Goal: Task Accomplishment & Management: Use online tool/utility

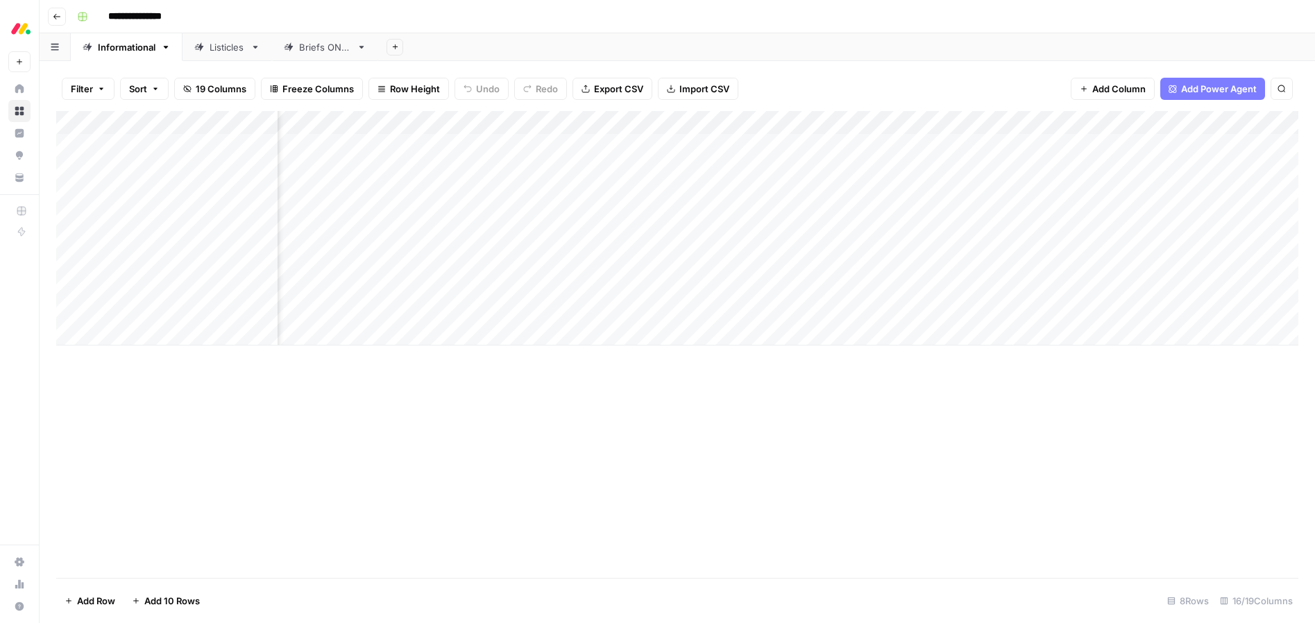
scroll to position [0, 1102]
click at [731, 287] on div "Add Column" at bounding box center [677, 228] width 1242 height 235
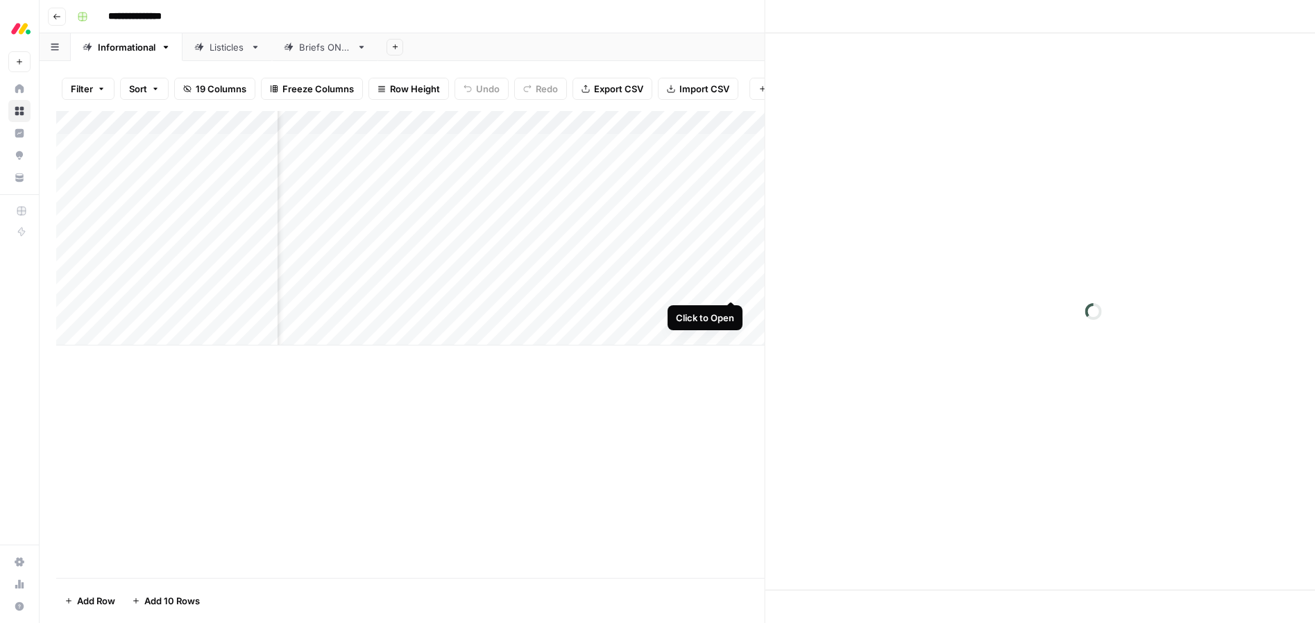
scroll to position [0, 1098]
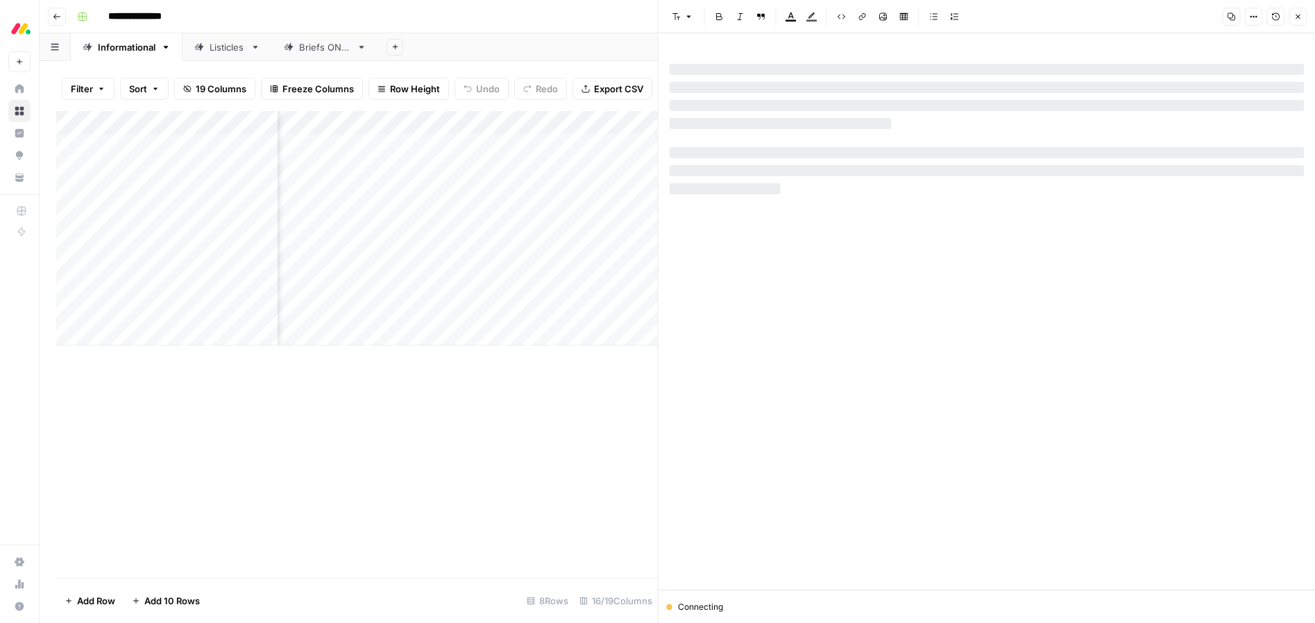
drag, startPoint x: 1300, startPoint y: 17, endPoint x: 1289, endPoint y: 26, distance: 14.2
click at [1300, 17] on icon "button" at bounding box center [1298, 16] width 8 height 8
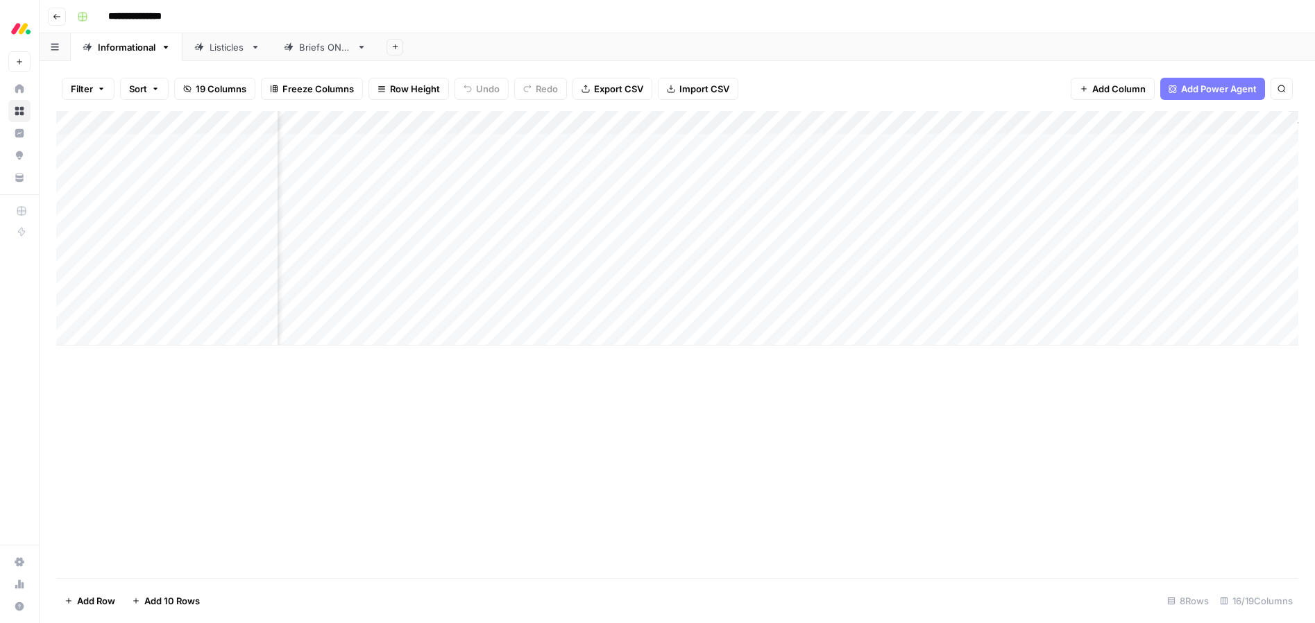
scroll to position [0, 1008]
drag, startPoint x: 608, startPoint y: 381, endPoint x: 666, endPoint y: 324, distance: 81.5
click at [608, 380] on div "Add Column" at bounding box center [677, 344] width 1242 height 467
click at [682, 286] on div "Add Column" at bounding box center [677, 228] width 1242 height 235
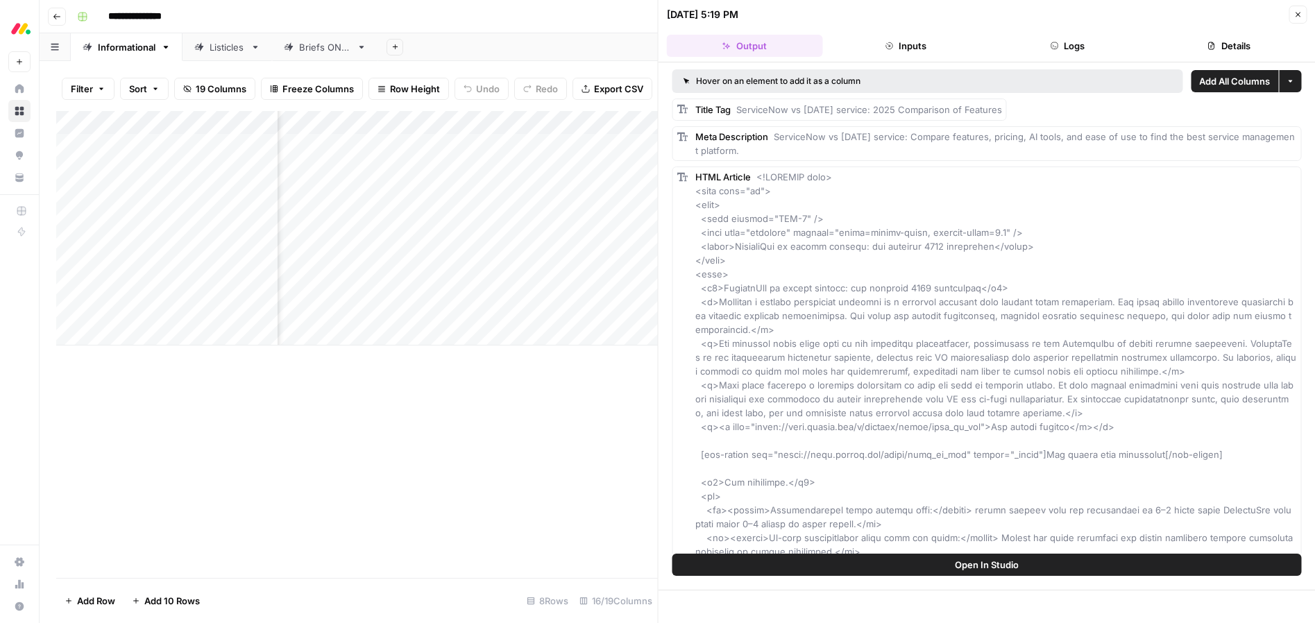
click at [1301, 15] on span "Close" at bounding box center [1301, 15] width 1 height 1
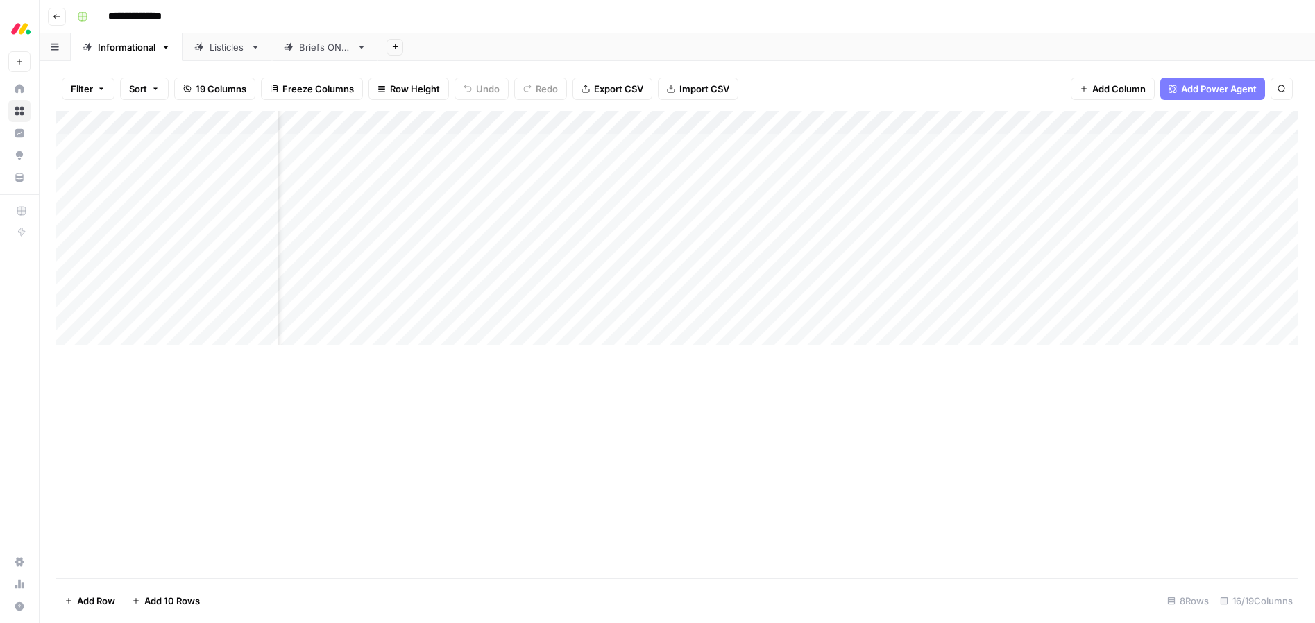
scroll to position [0, 705]
click at [821, 308] on div "Add Column" at bounding box center [677, 228] width 1242 height 235
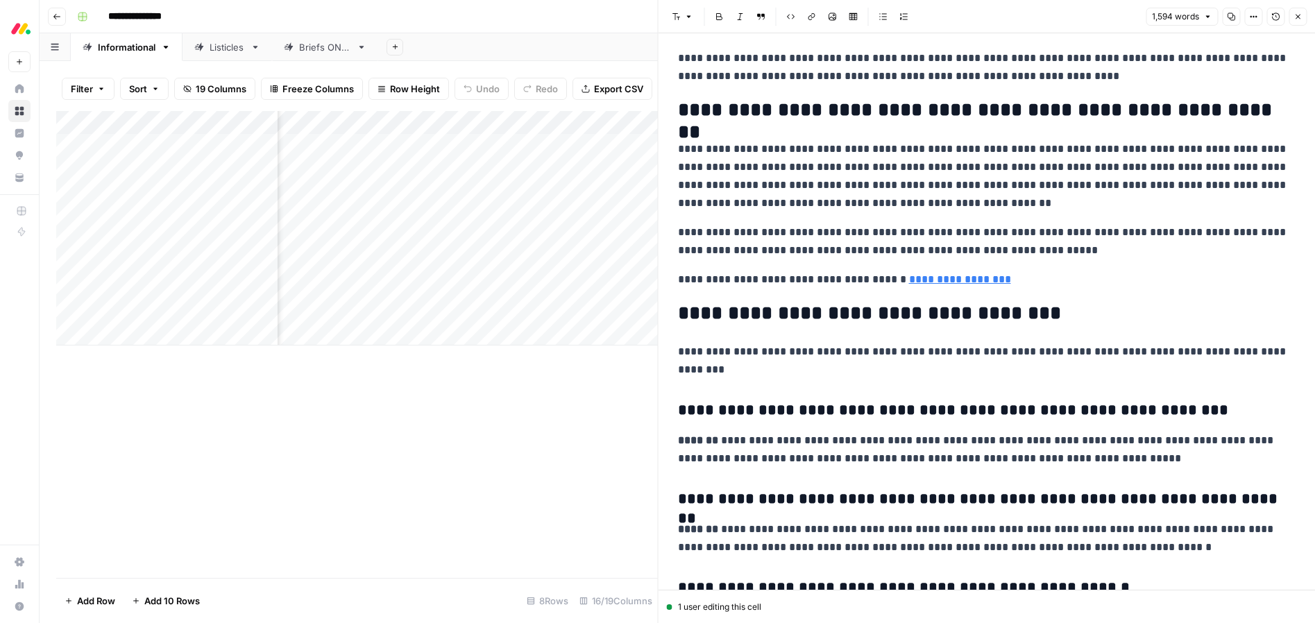
scroll to position [3973, 0]
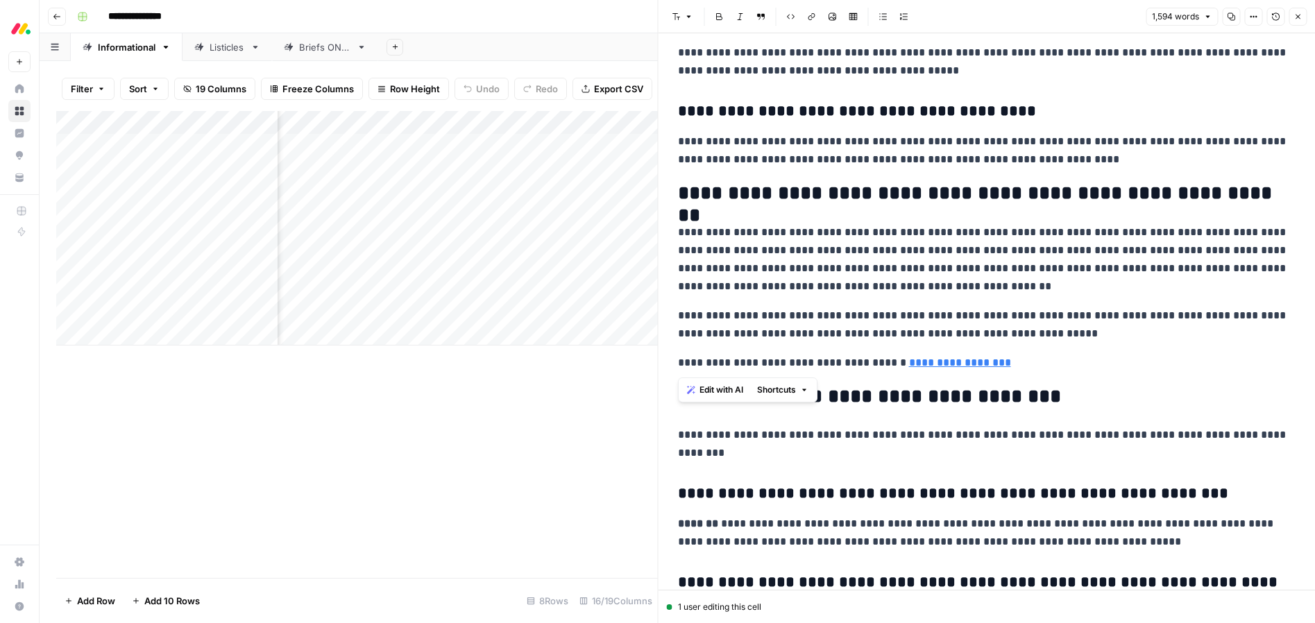
drag, startPoint x: 925, startPoint y: 332, endPoint x: 729, endPoint y: 328, distance: 195.7
click at [725, 391] on span "Edit with AI" at bounding box center [722, 390] width 44 height 12
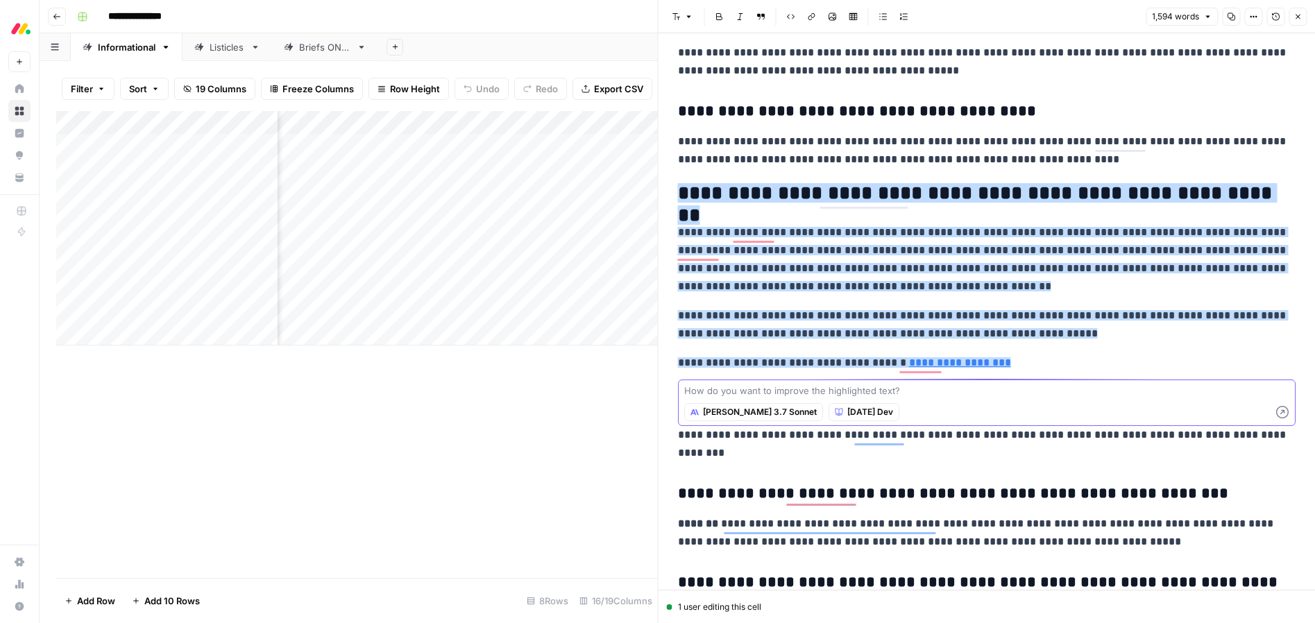
paste textarea "Extend paragraph, use bullet points and H3s if needed."
type textarea "Extend paragraph, use bullet points and H3s if needed."
click at [1281, 411] on icon "button" at bounding box center [1282, 412] width 12 height 12
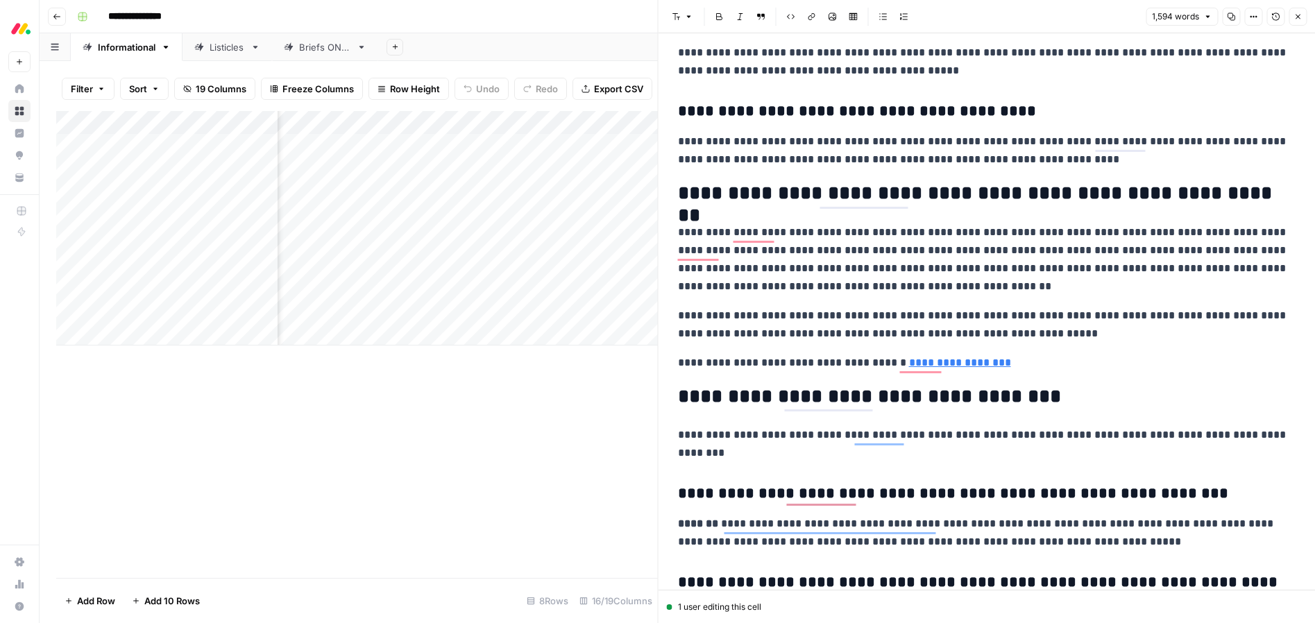
click at [855, 307] on p "**********" at bounding box center [987, 325] width 618 height 36
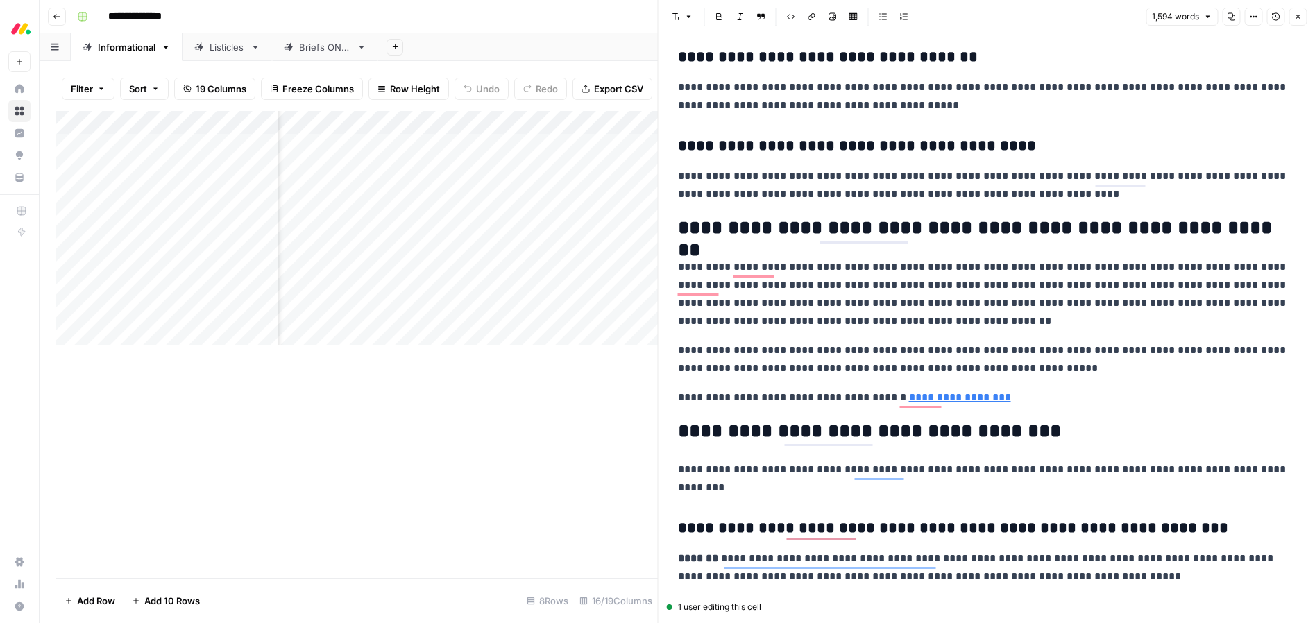
scroll to position [3935, 0]
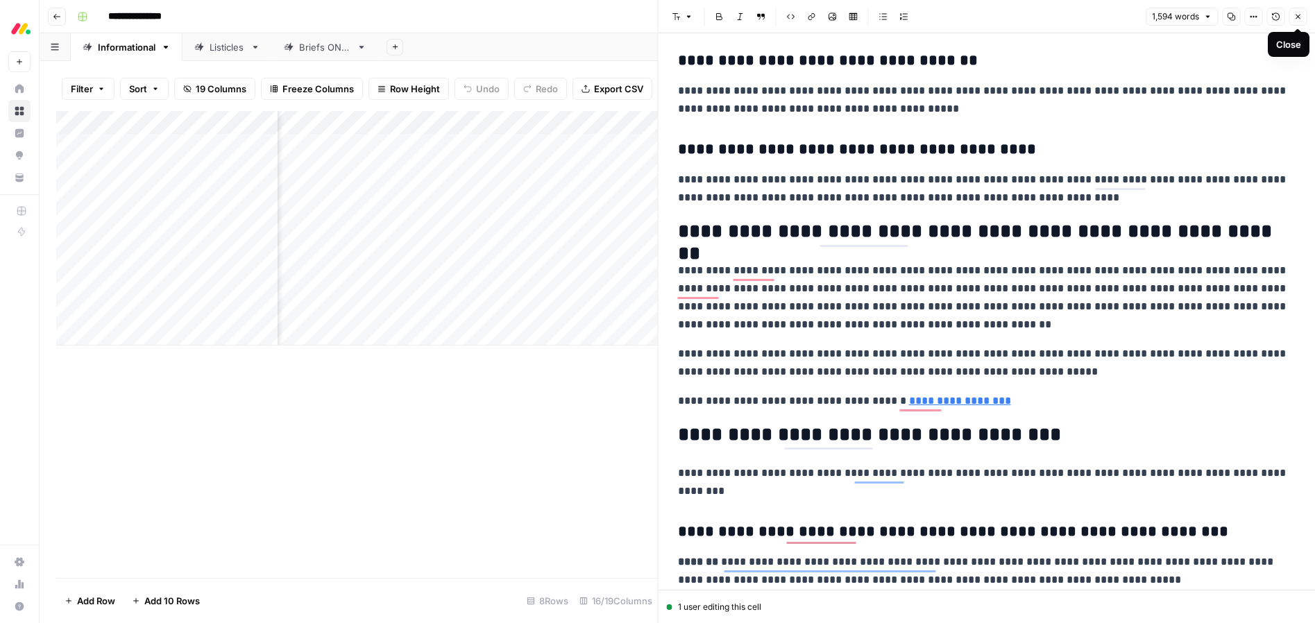
click at [1296, 20] on icon "button" at bounding box center [1298, 16] width 8 height 8
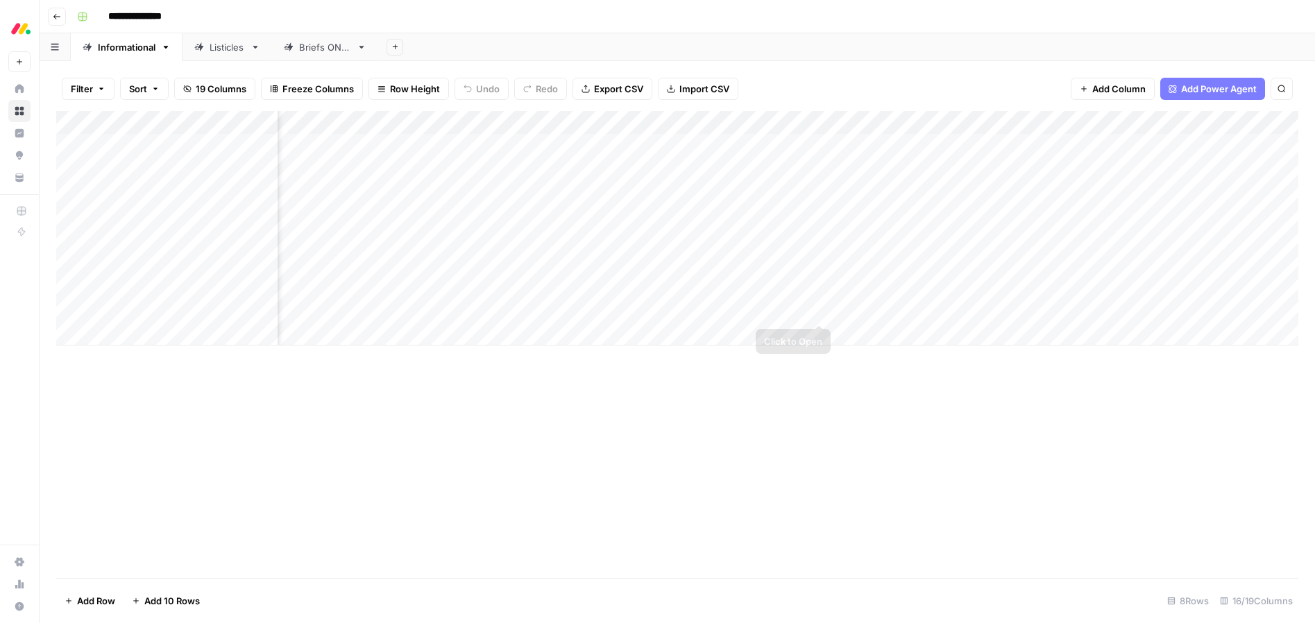
click at [819, 312] on div "Add Column" at bounding box center [677, 228] width 1242 height 235
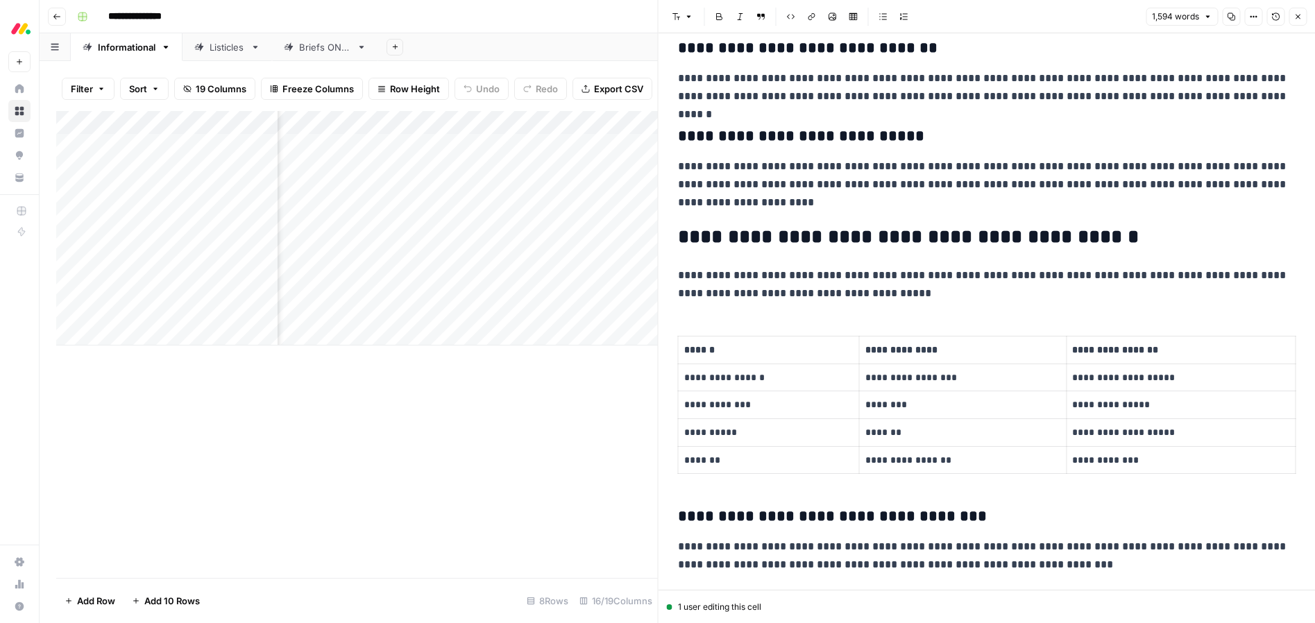
scroll to position [1186, 0]
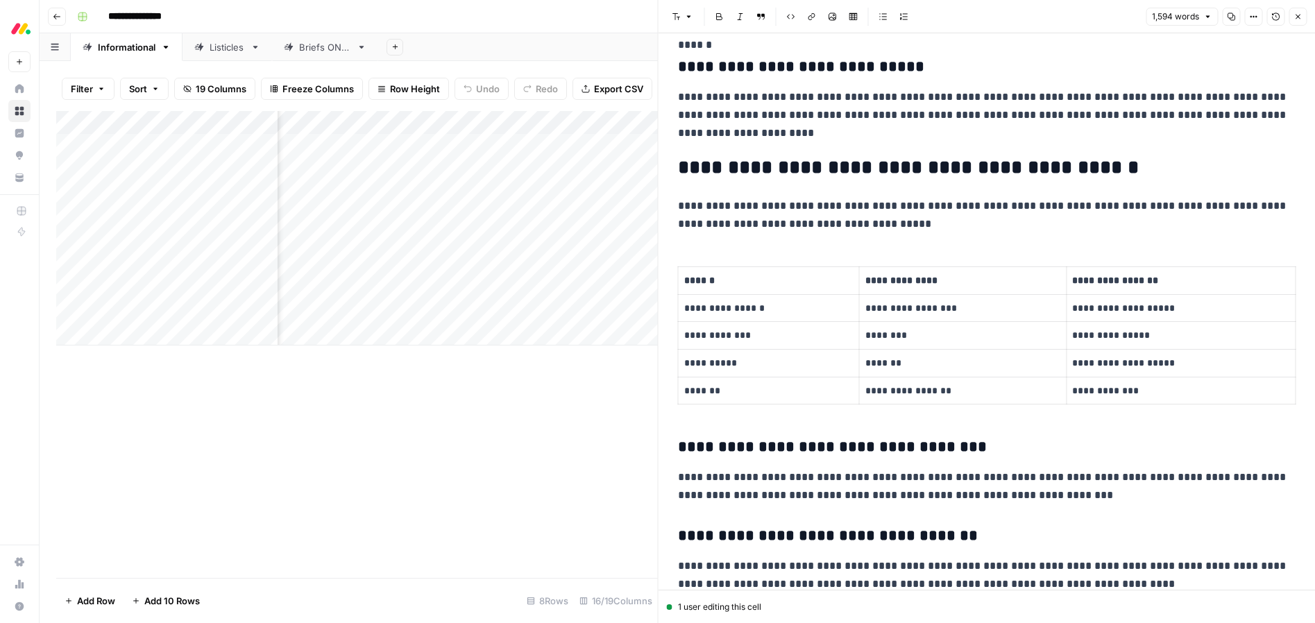
click at [1294, 17] on icon "button" at bounding box center [1298, 16] width 8 height 8
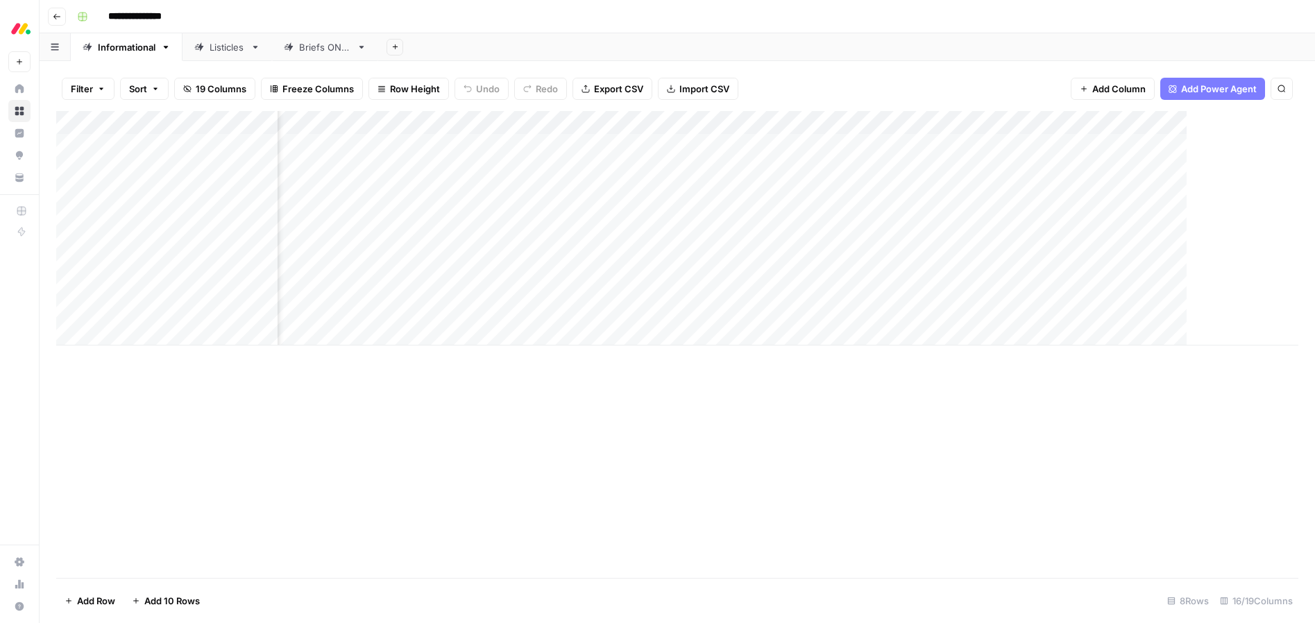
click at [889, 310] on div "Add Column" at bounding box center [685, 228] width 1259 height 235
click at [618, 286] on div "Add Column" at bounding box center [677, 228] width 1242 height 235
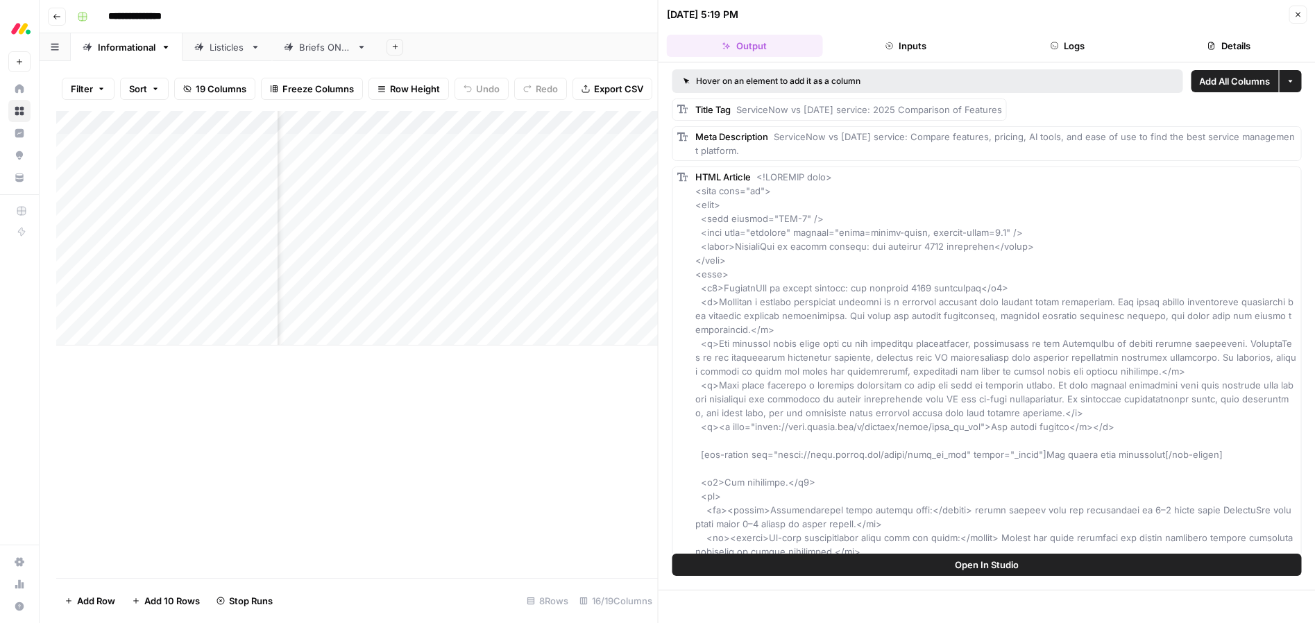
click at [1298, 17] on icon "button" at bounding box center [1298, 14] width 8 height 8
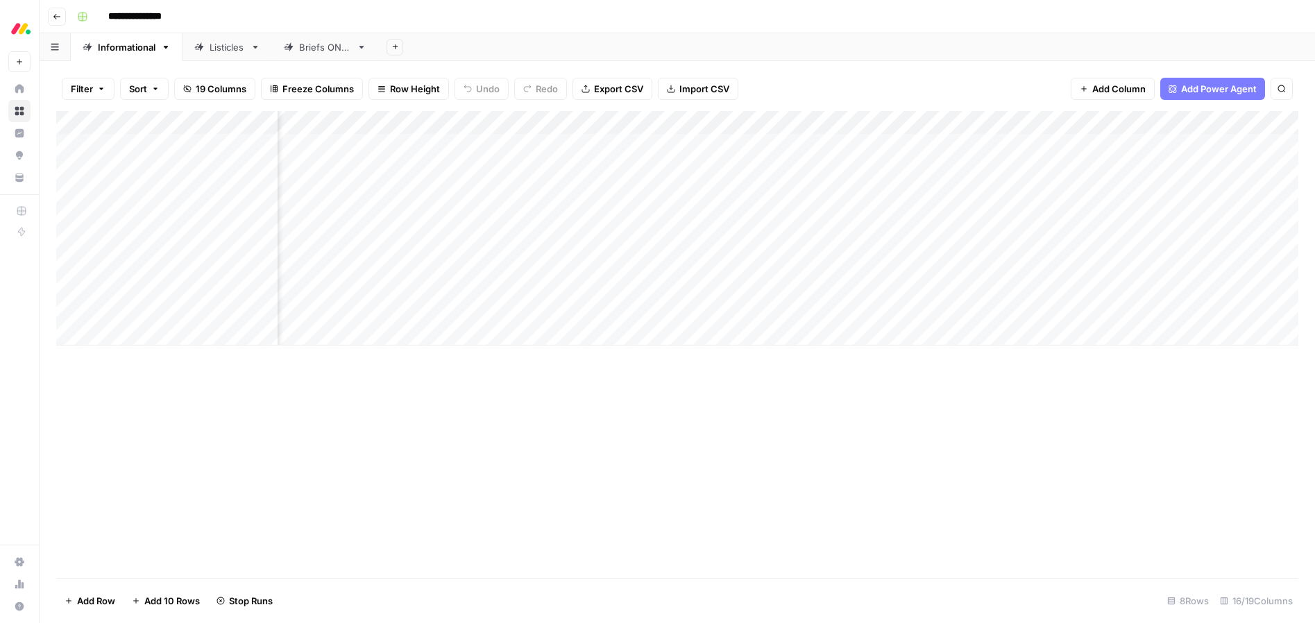
scroll to position [0, 861]
click at [666, 287] on div "Add Column" at bounding box center [677, 228] width 1242 height 235
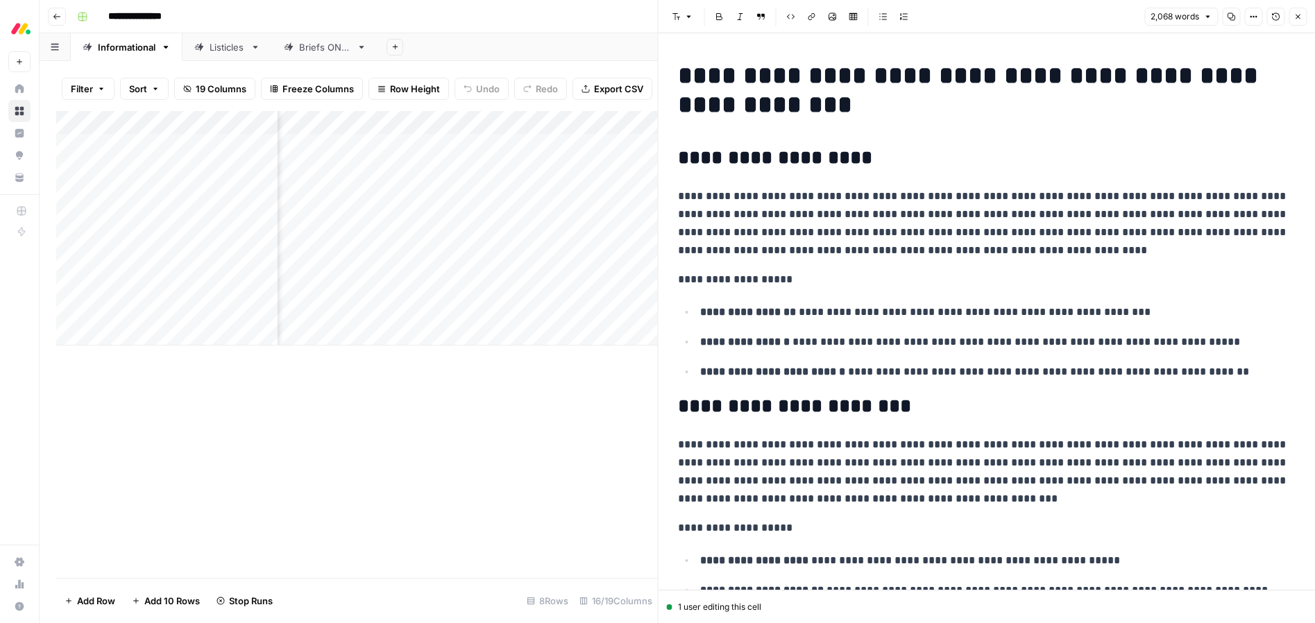
click at [1296, 20] on icon "button" at bounding box center [1298, 16] width 8 height 8
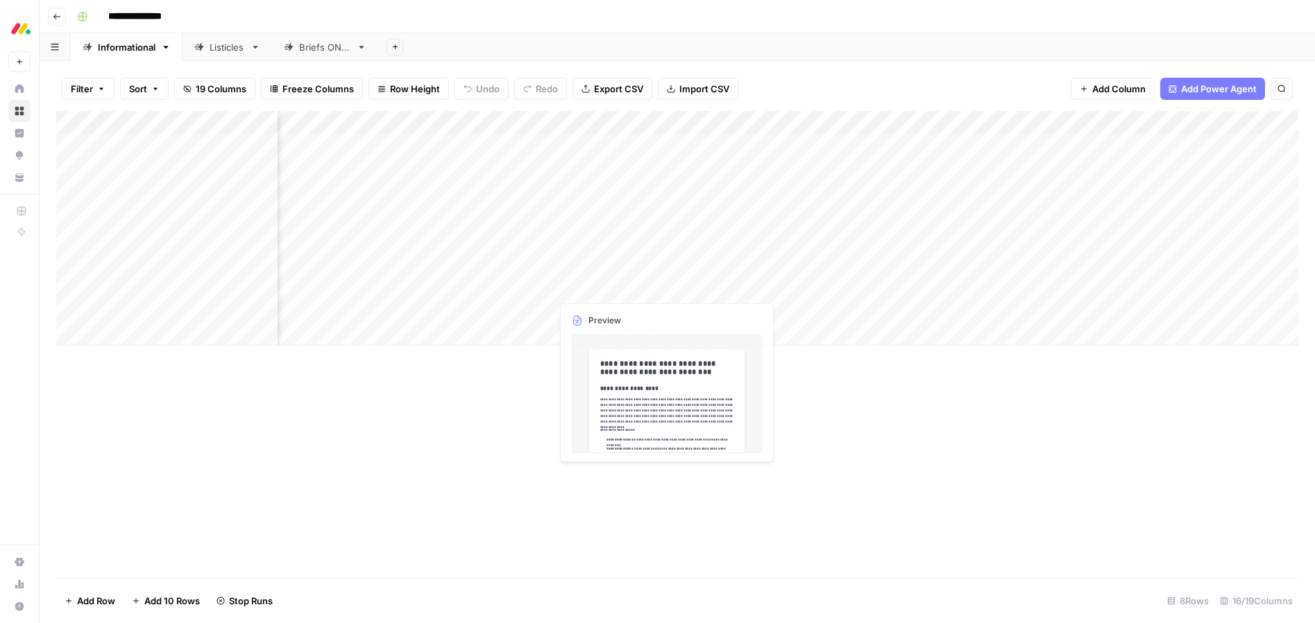
scroll to position [0, 1102]
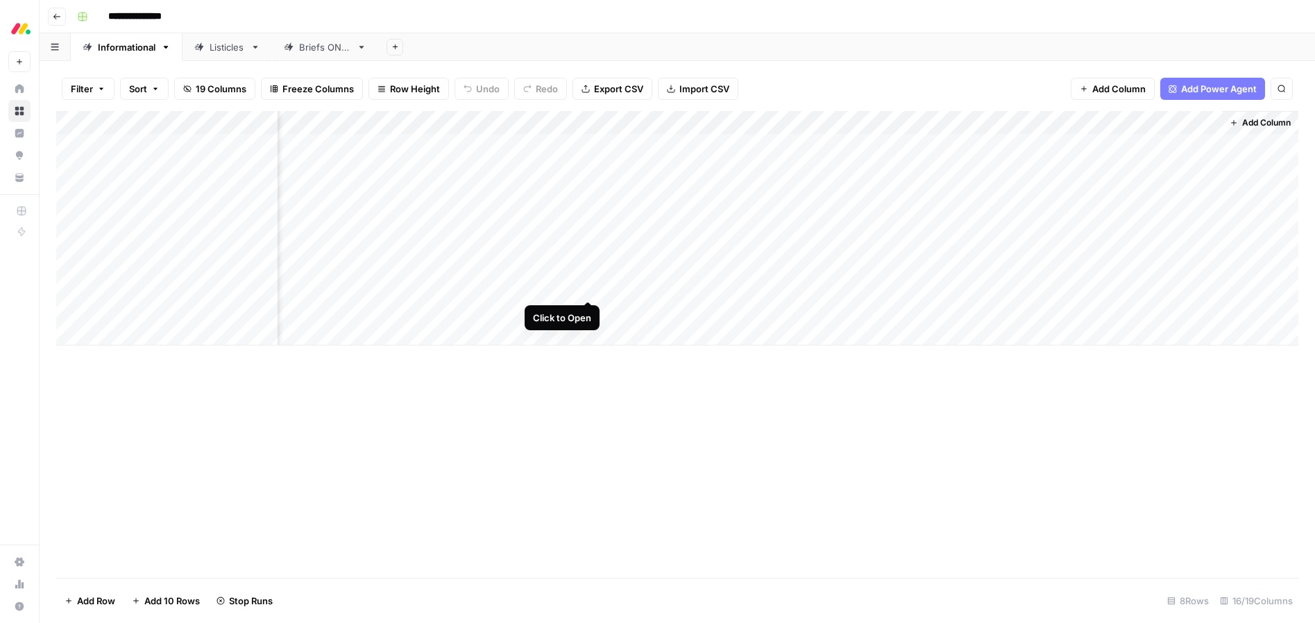
click at [590, 287] on div "Add Column" at bounding box center [677, 228] width 1242 height 235
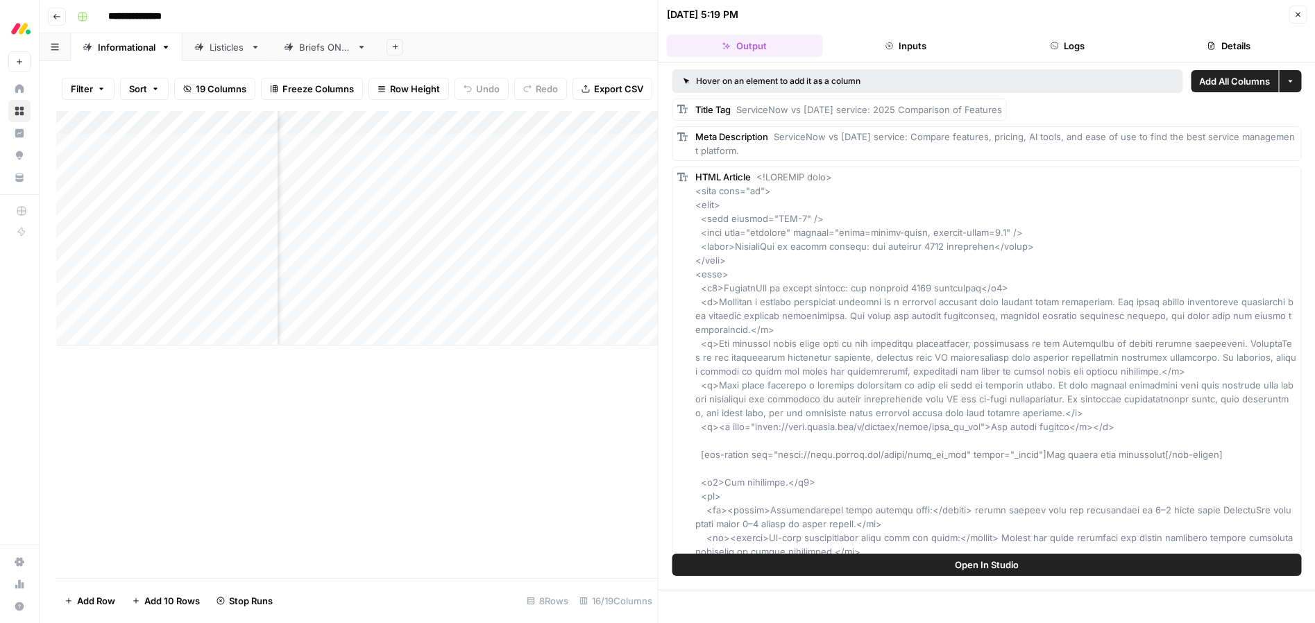
click at [1303, 15] on button "Close" at bounding box center [1298, 15] width 18 height 18
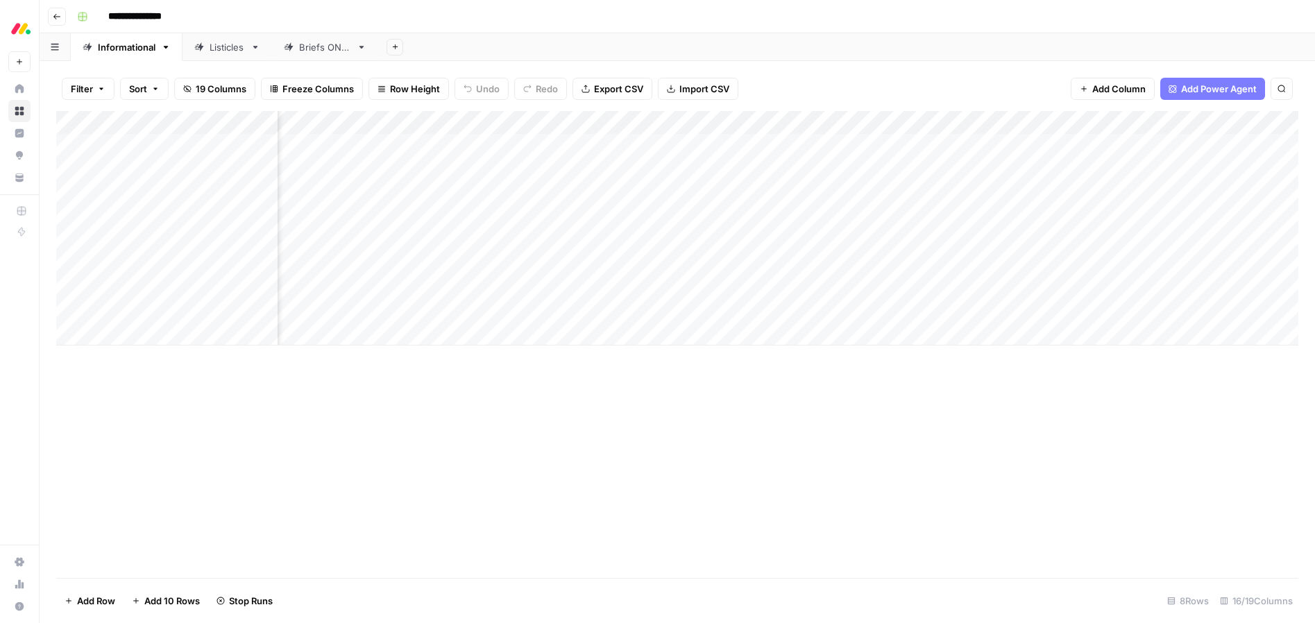
scroll to position [0, 1102]
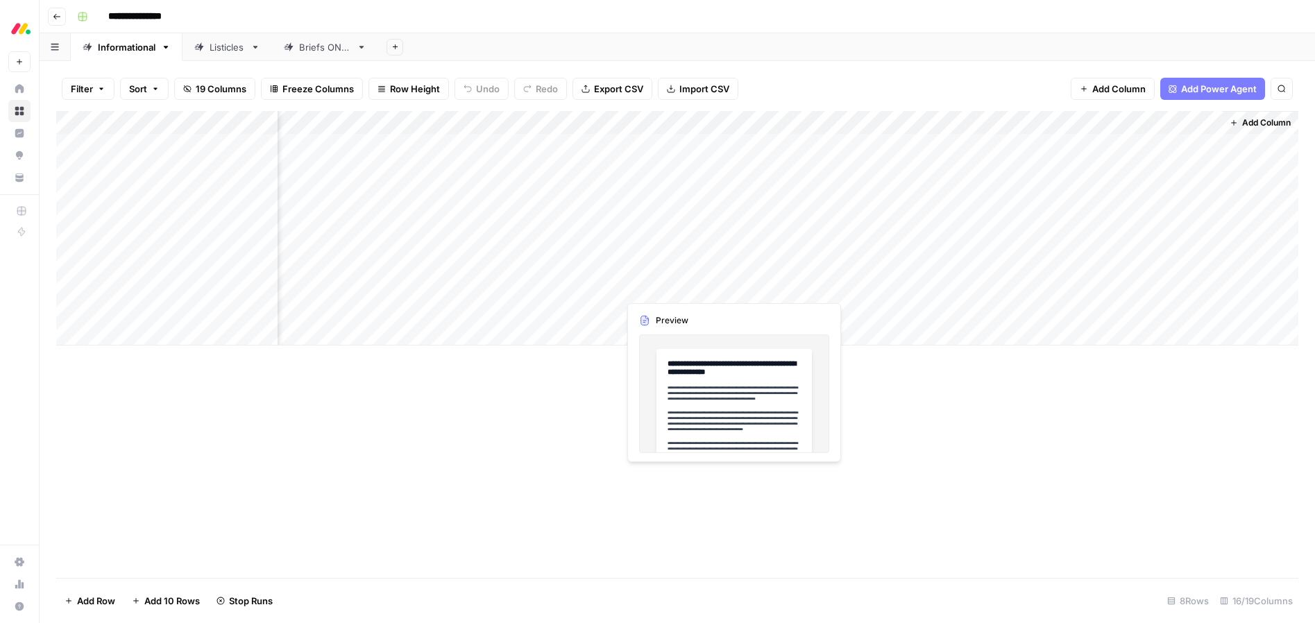
click at [709, 286] on div "Add Column" at bounding box center [677, 228] width 1242 height 235
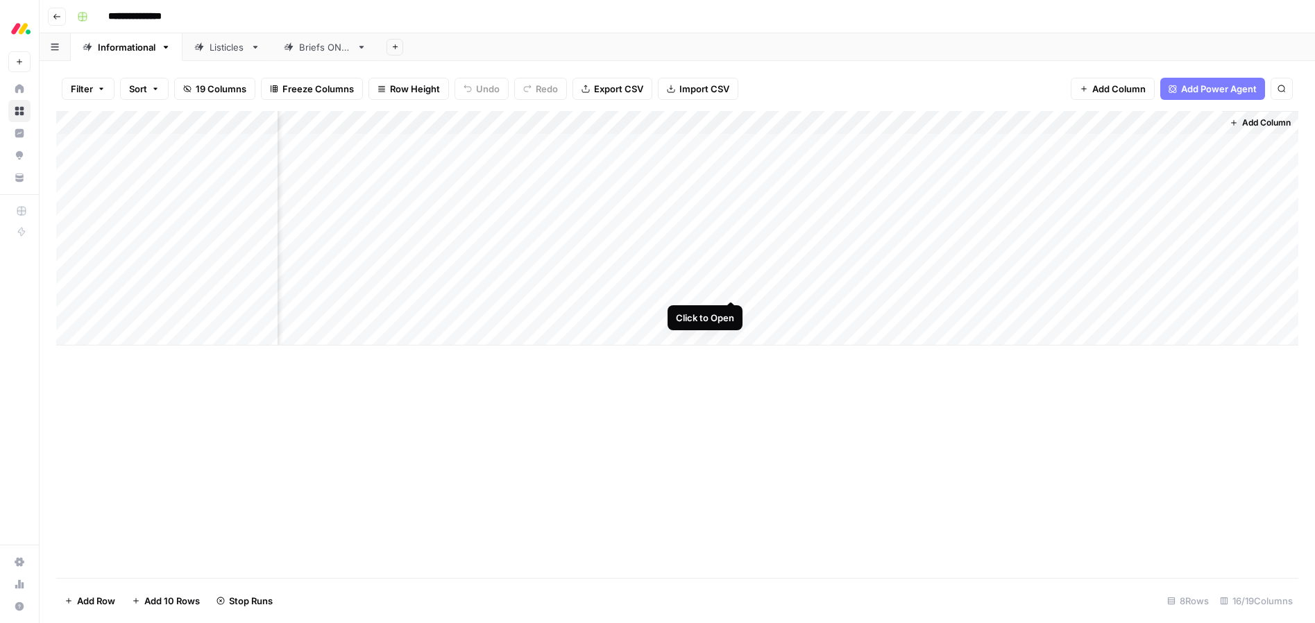
click at [731, 288] on div "Add Column" at bounding box center [677, 228] width 1242 height 235
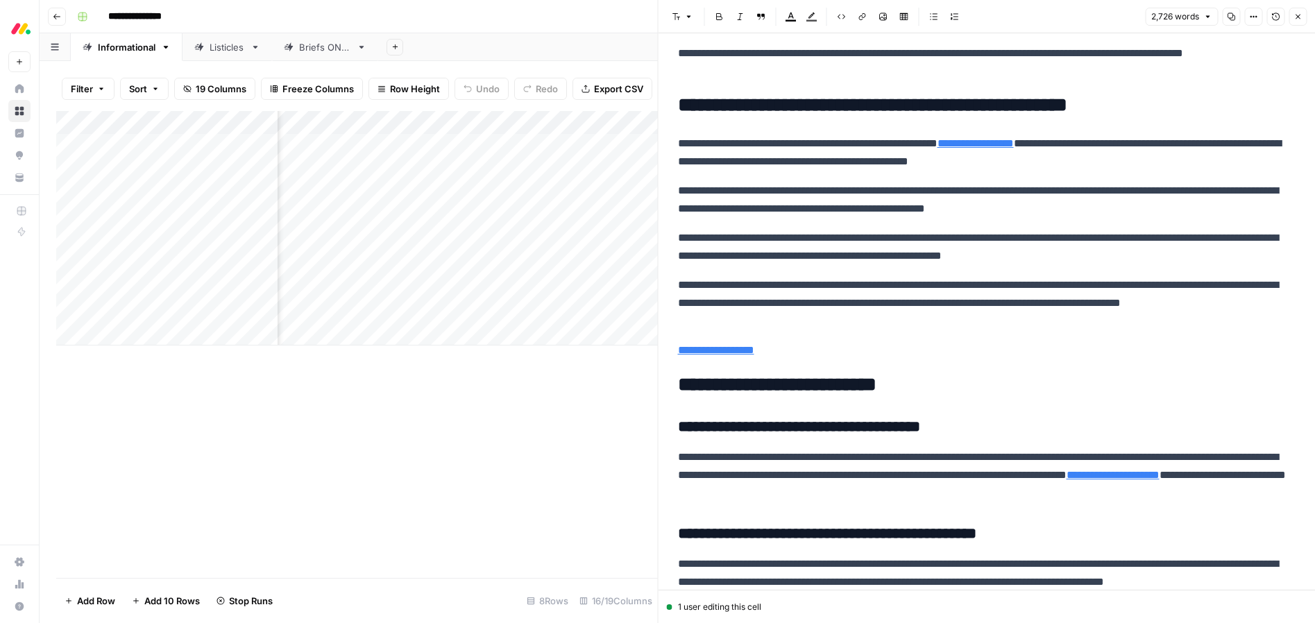
scroll to position [5649, 0]
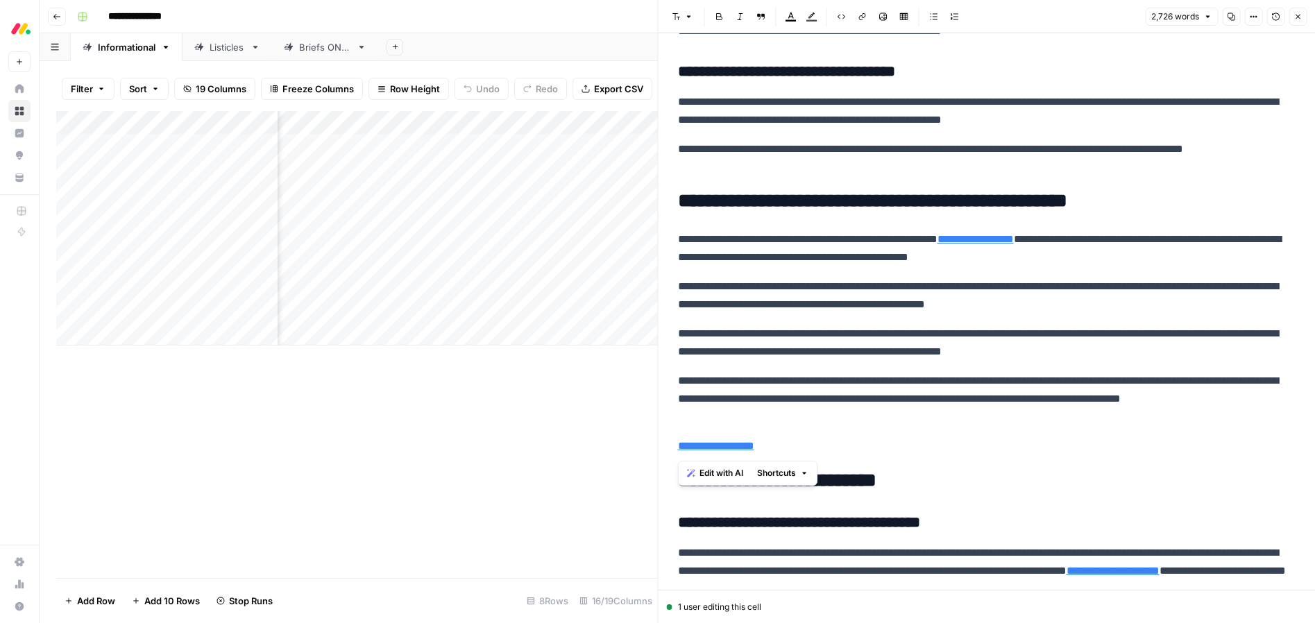
drag, startPoint x: 792, startPoint y: 453, endPoint x: 677, endPoint y: 221, distance: 259.5
drag, startPoint x: 1002, startPoint y: 180, endPoint x: 994, endPoint y: 198, distance: 19.2
drag, startPoint x: 798, startPoint y: 448, endPoint x: 659, endPoint y: 246, distance: 245.5
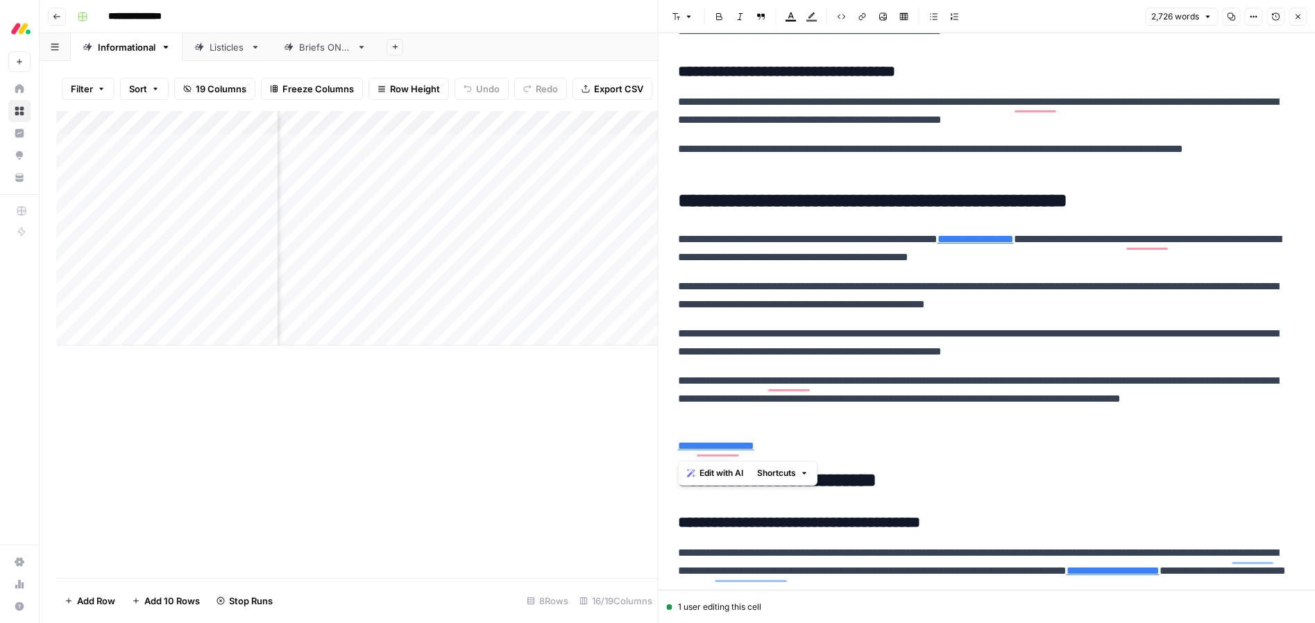
click at [722, 477] on span "Edit with AI" at bounding box center [722, 473] width 44 height 12
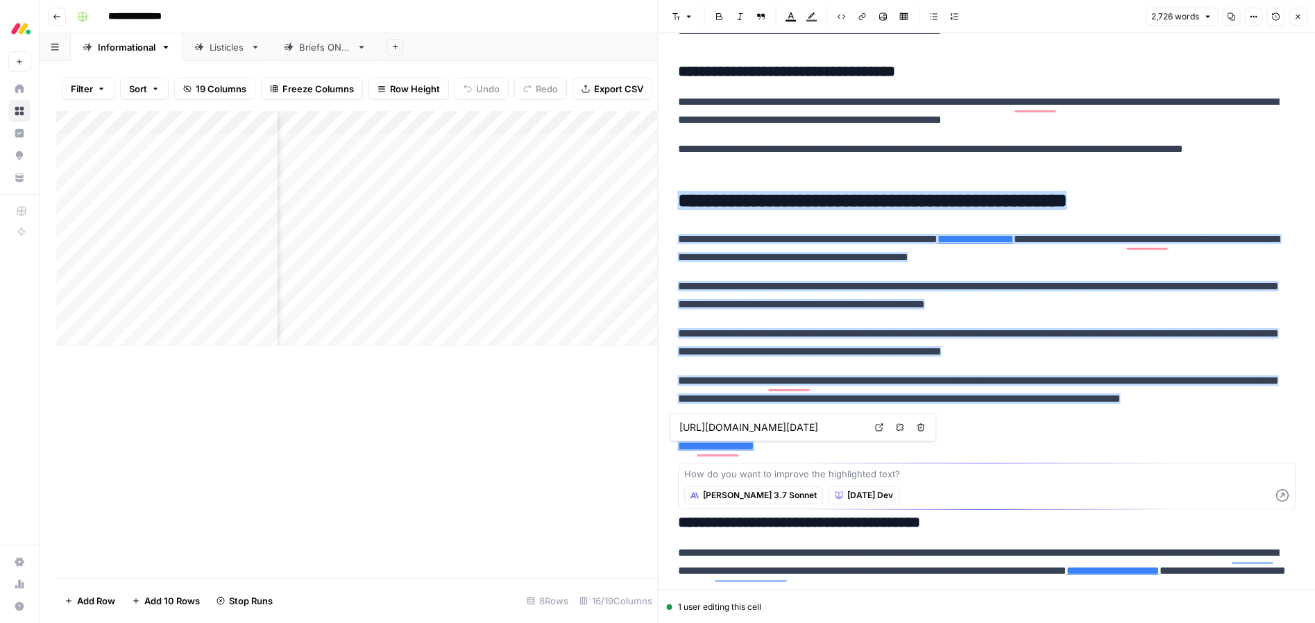
click at [724, 475] on textarea at bounding box center [987, 474] width 606 height 14
type textarea "Extend paragraph, use bullet points and H3s if needed."
click at [1282, 496] on icon "button" at bounding box center [1283, 496] width 14 height 14
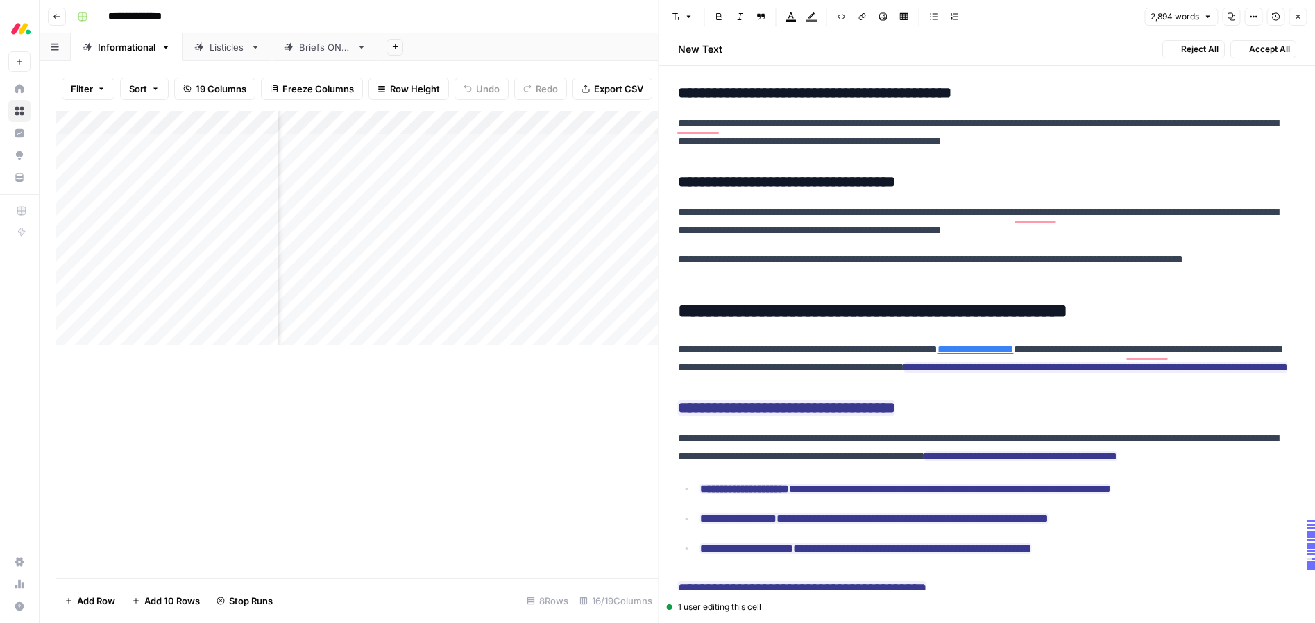
scroll to position [6039, 0]
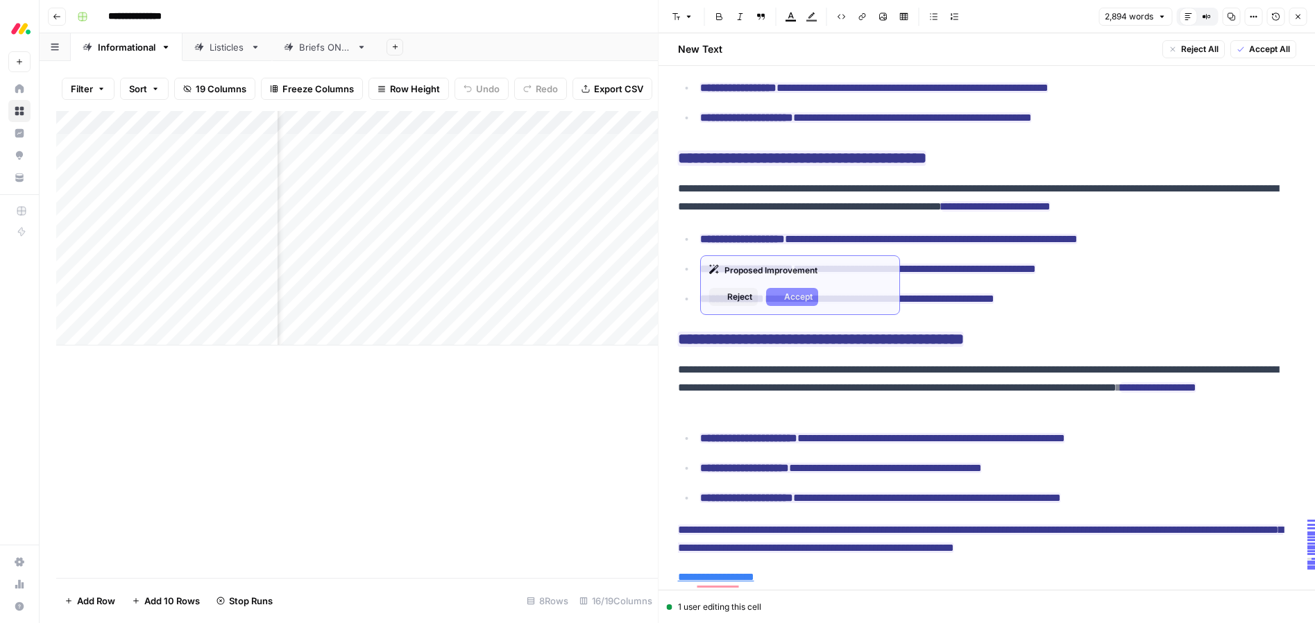
click at [932, 259] on ul "**********" at bounding box center [987, 269] width 618 height 78
click at [958, 240] on ins "**********" at bounding box center [889, 239] width 378 height 10
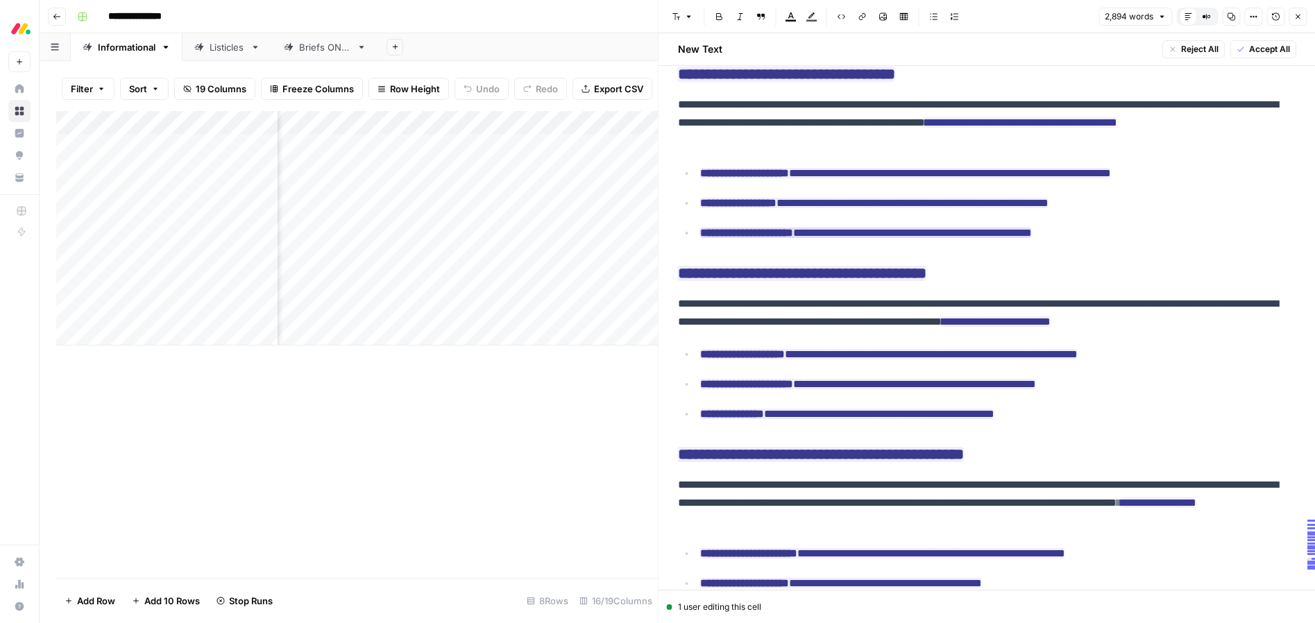
scroll to position [5924, 0]
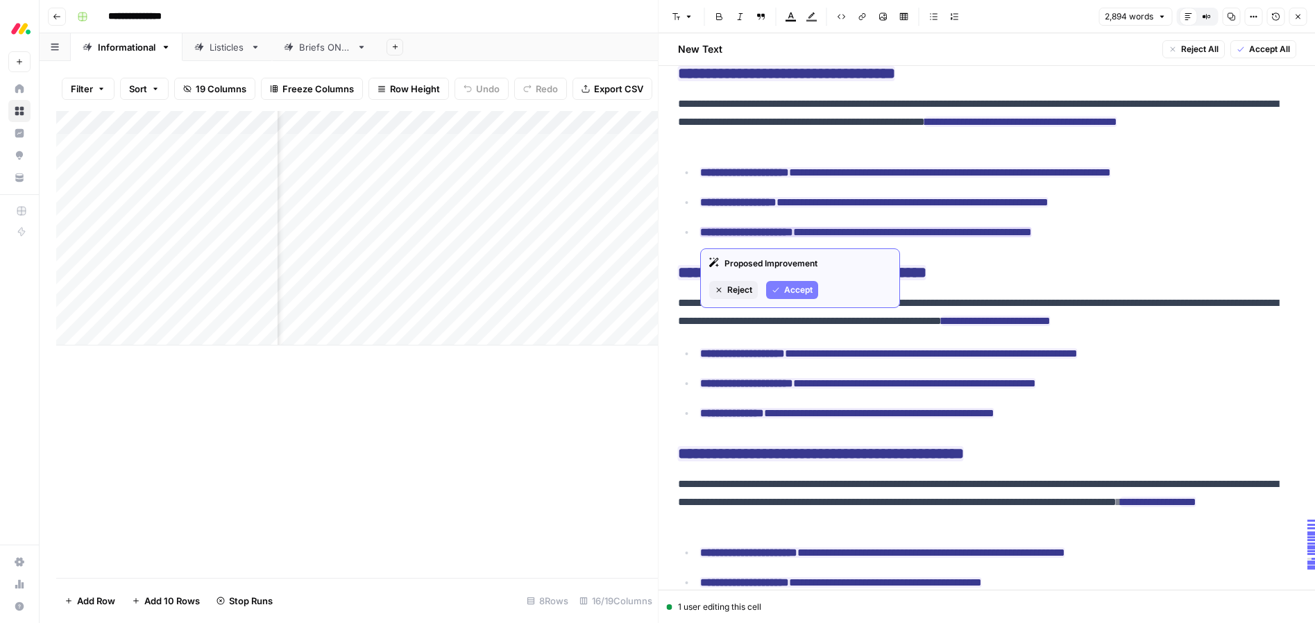
drag, startPoint x: 803, startPoint y: 291, endPoint x: 853, endPoint y: 293, distance: 50.0
click at [803, 291] on span "Accept" at bounding box center [798, 290] width 28 height 12
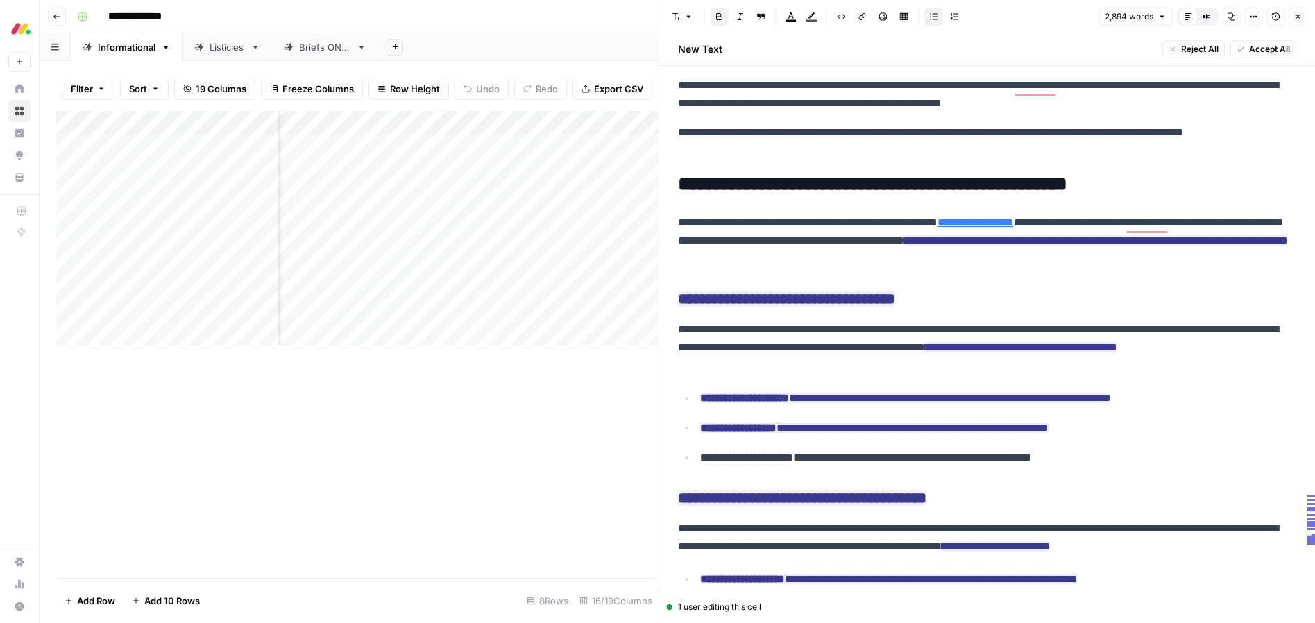
scroll to position [5691, 0]
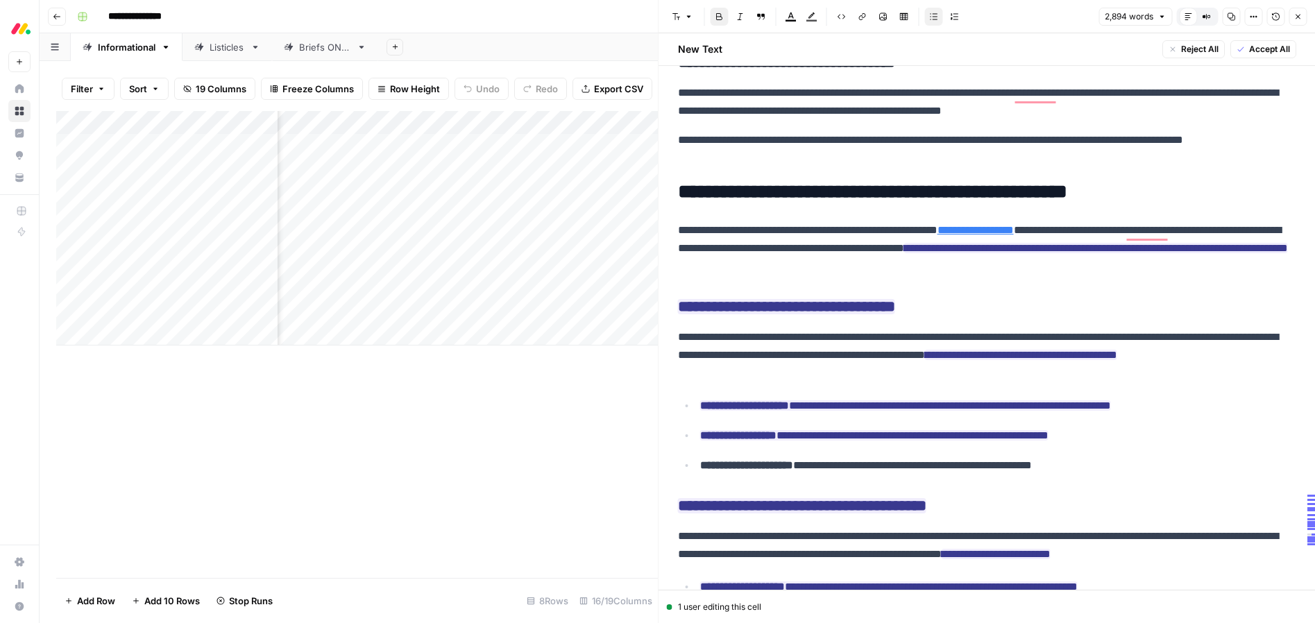
click at [856, 251] on p "**********" at bounding box center [987, 248] width 618 height 54
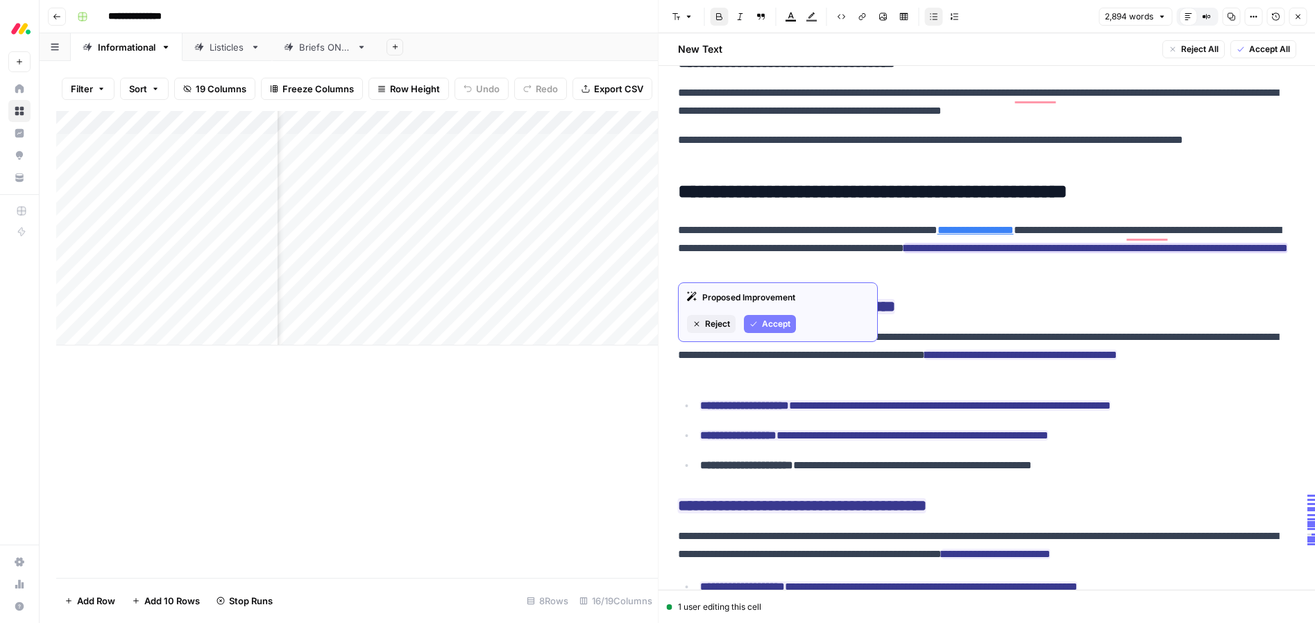
click at [778, 322] on span "Accept" at bounding box center [776, 324] width 28 height 12
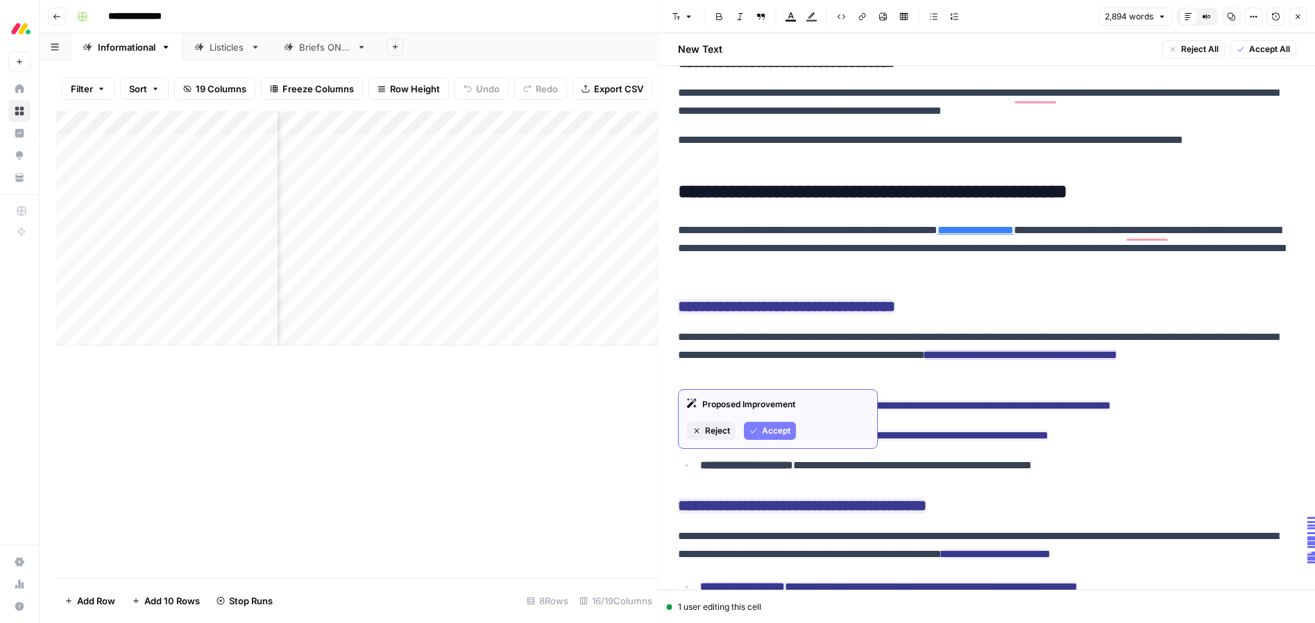
click at [767, 426] on span "Accept" at bounding box center [776, 431] width 28 height 12
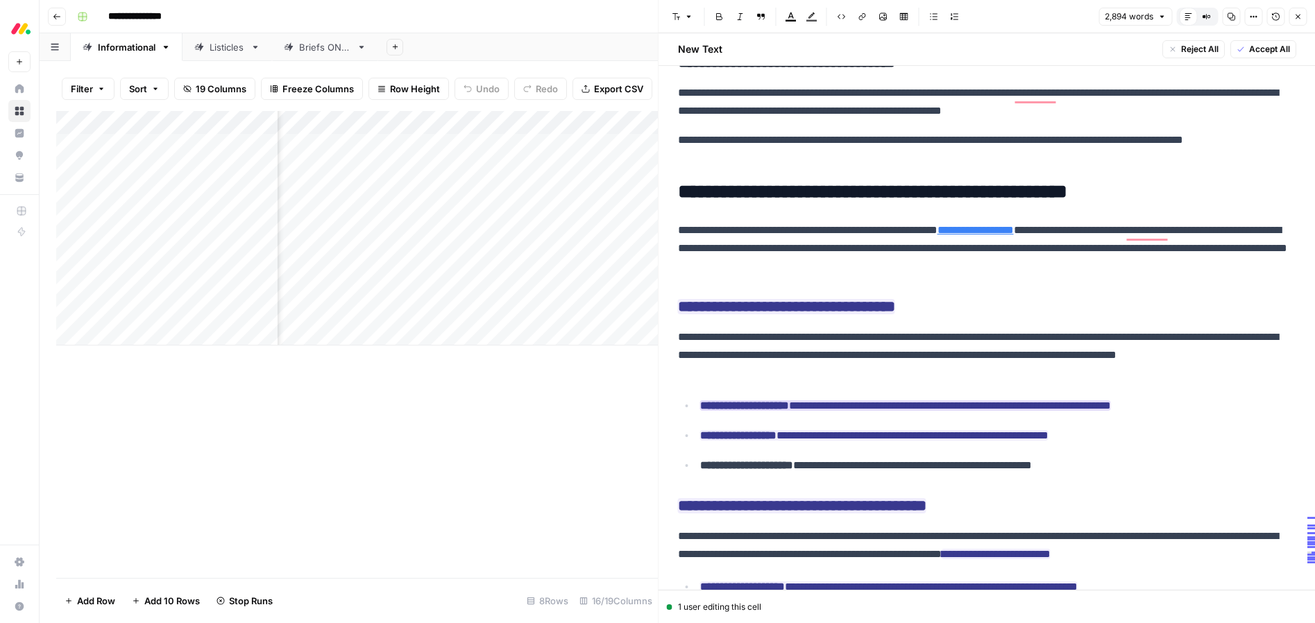
scroll to position [0, 0]
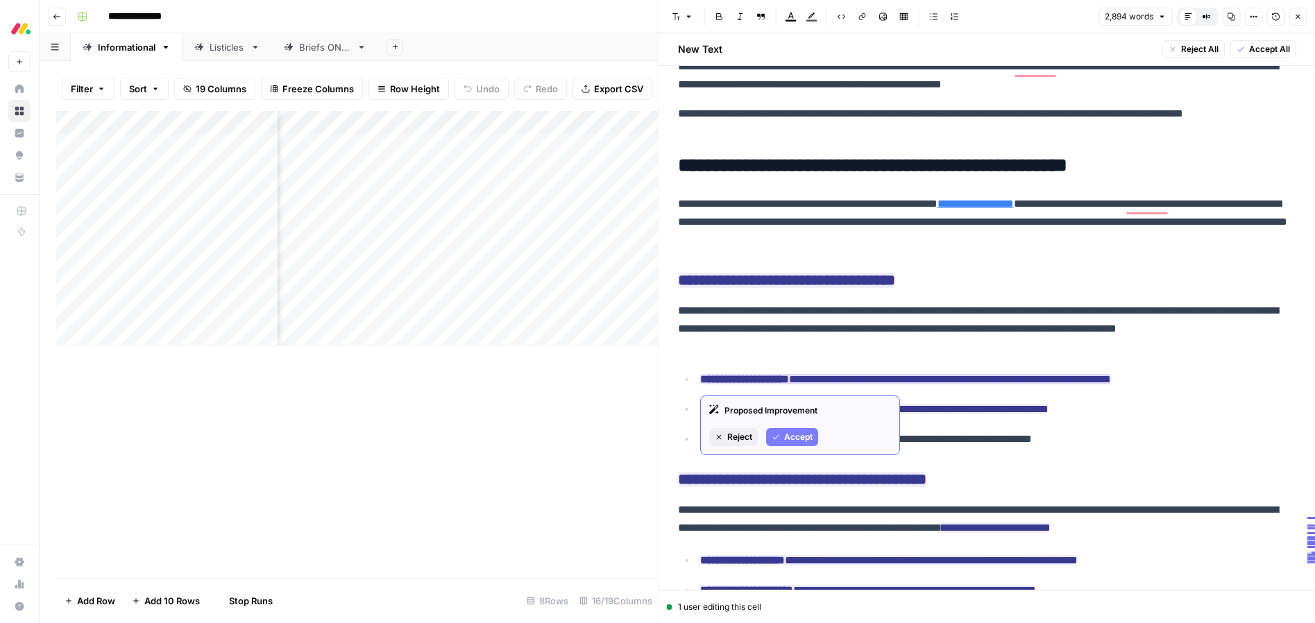
click at [799, 434] on span "Accept" at bounding box center [798, 437] width 28 height 12
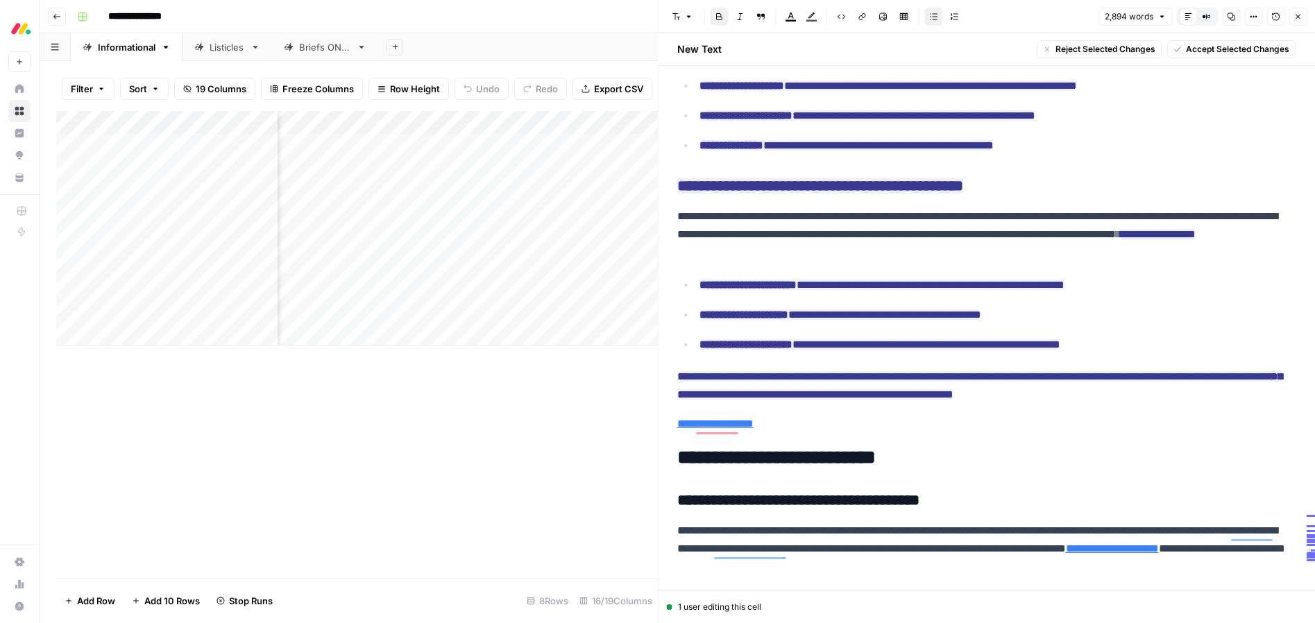
drag, startPoint x: 677, startPoint y: 284, endPoint x: 938, endPoint y: 425, distance: 297.2
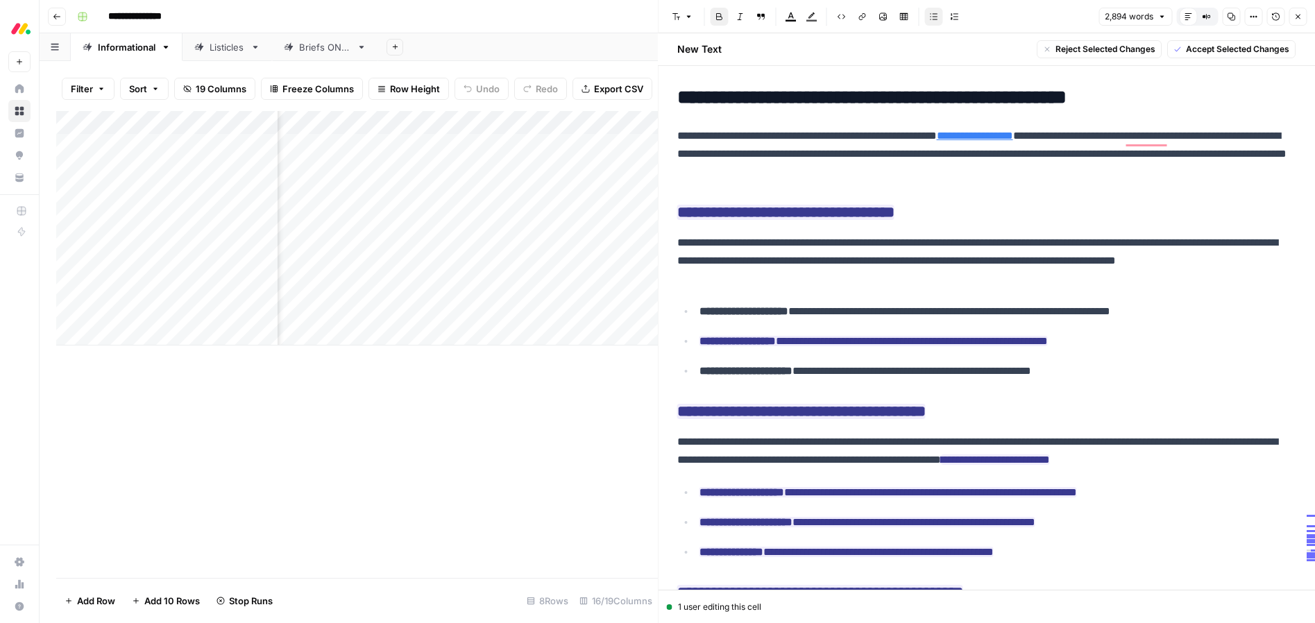
drag, startPoint x: 913, startPoint y: 278, endPoint x: 906, endPoint y: 278, distance: 7.7
click at [913, 278] on p "**********" at bounding box center [986, 261] width 618 height 54
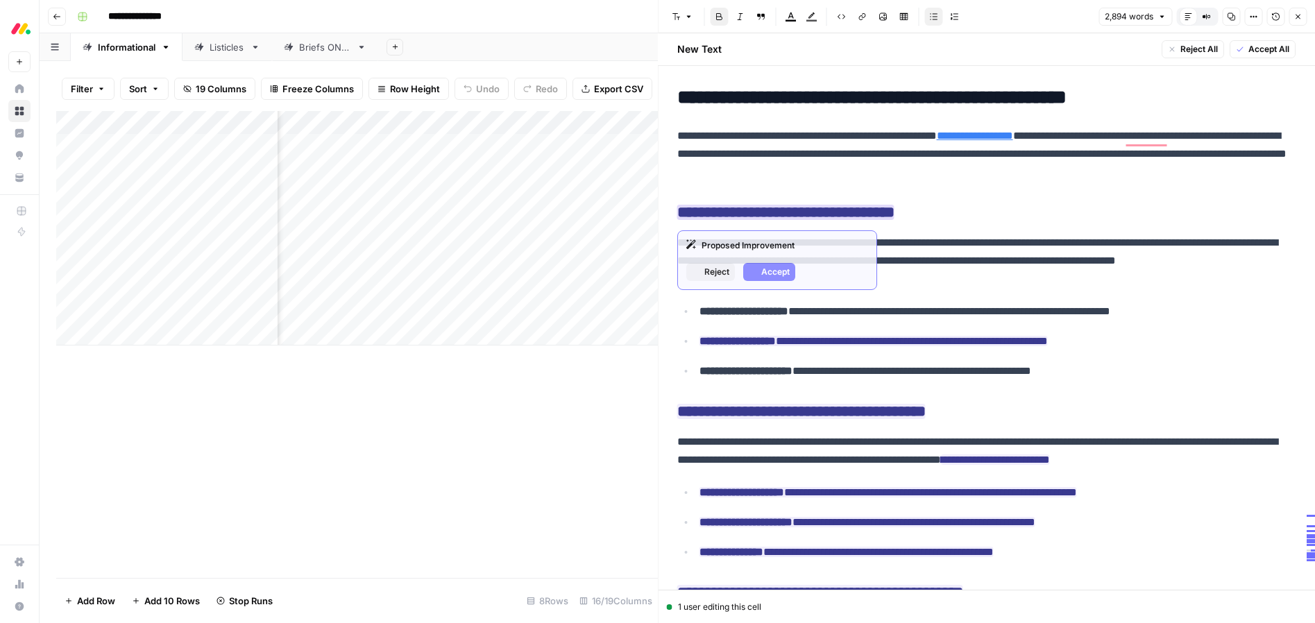
click at [852, 214] on ins "**********" at bounding box center [785, 212] width 217 height 15
drag, startPoint x: 776, startPoint y: 270, endPoint x: 777, endPoint y: 298, distance: 28.5
click at [776, 270] on span "Accept" at bounding box center [775, 272] width 28 height 12
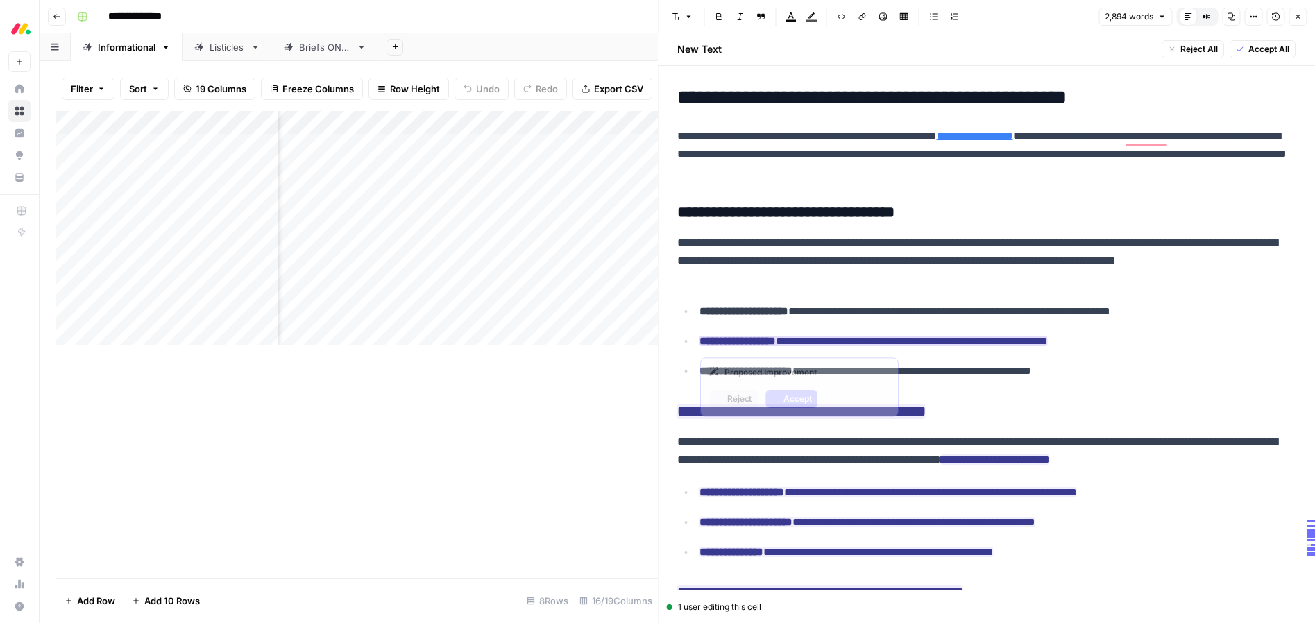
click at [807, 346] on ins "**********" at bounding box center [874, 341] width 348 height 10
click at [800, 396] on span "Accept" at bounding box center [798, 399] width 28 height 12
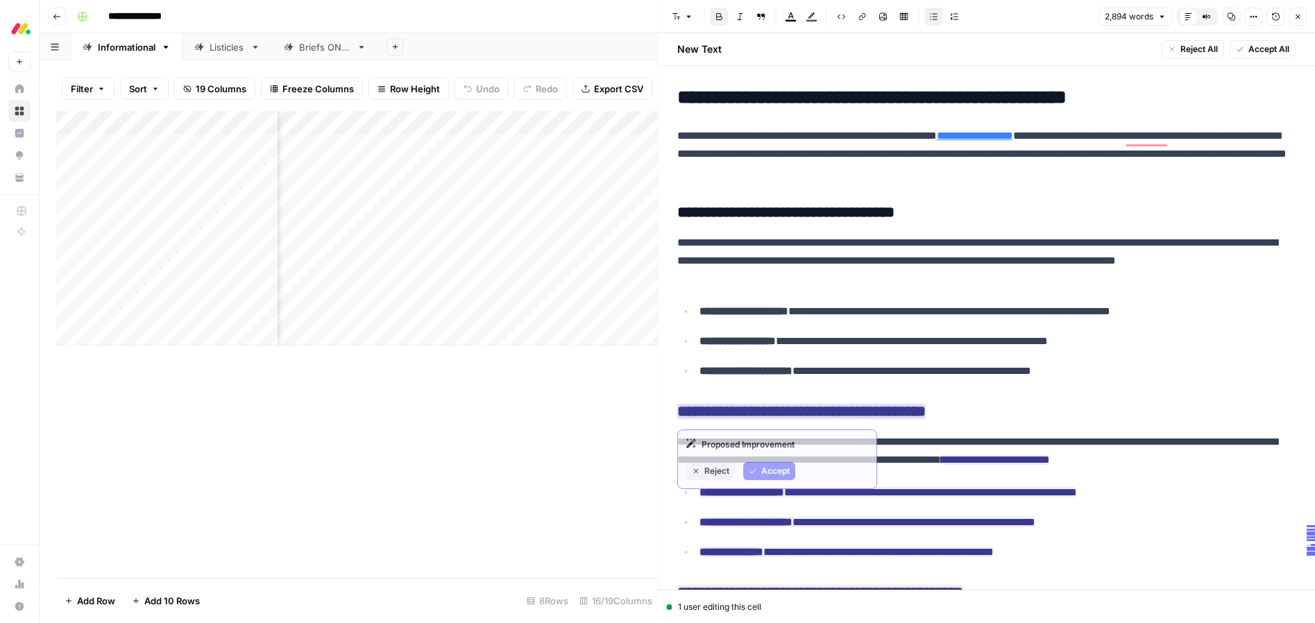
click at [820, 415] on ins "**********" at bounding box center [801, 411] width 248 height 15
click at [768, 472] on span "Accept" at bounding box center [775, 471] width 28 height 12
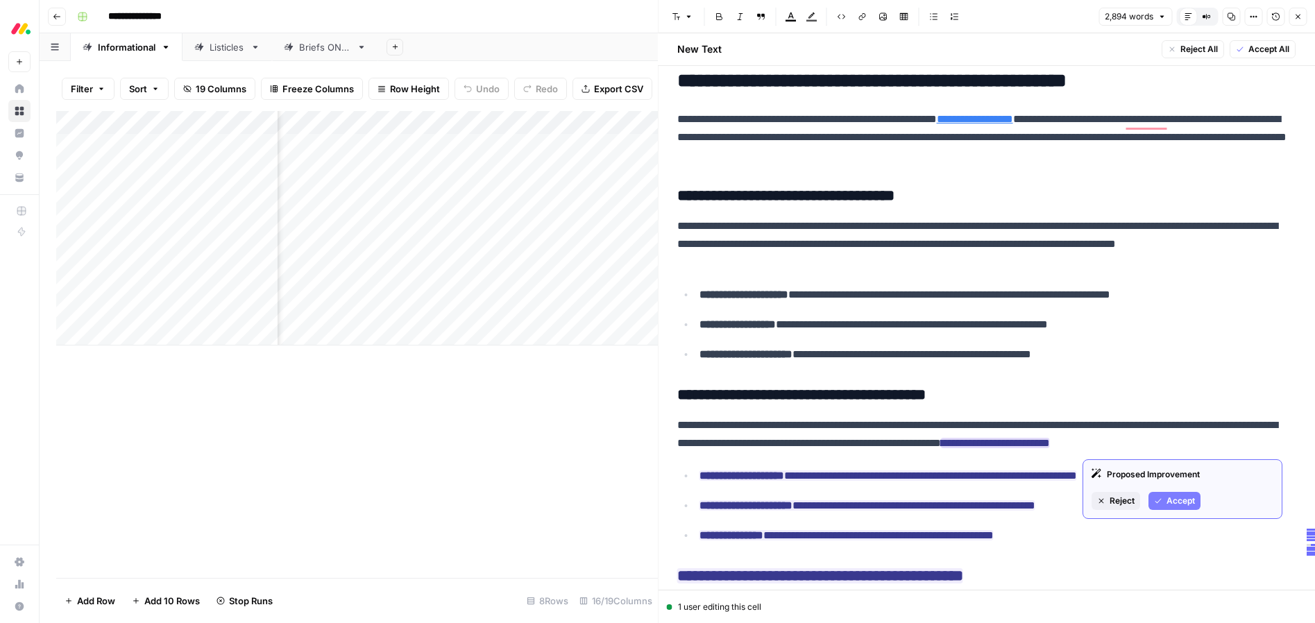
click at [1171, 500] on span "Accept" at bounding box center [1181, 501] width 28 height 12
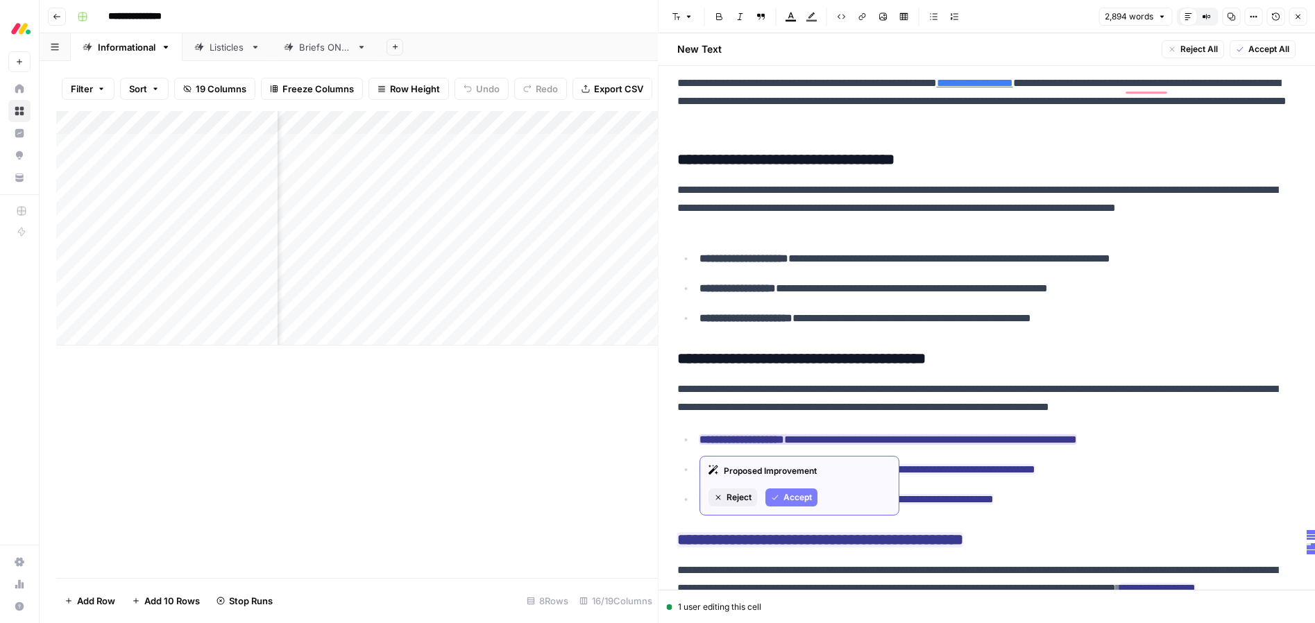
click at [794, 499] on span "Accept" at bounding box center [798, 497] width 28 height 12
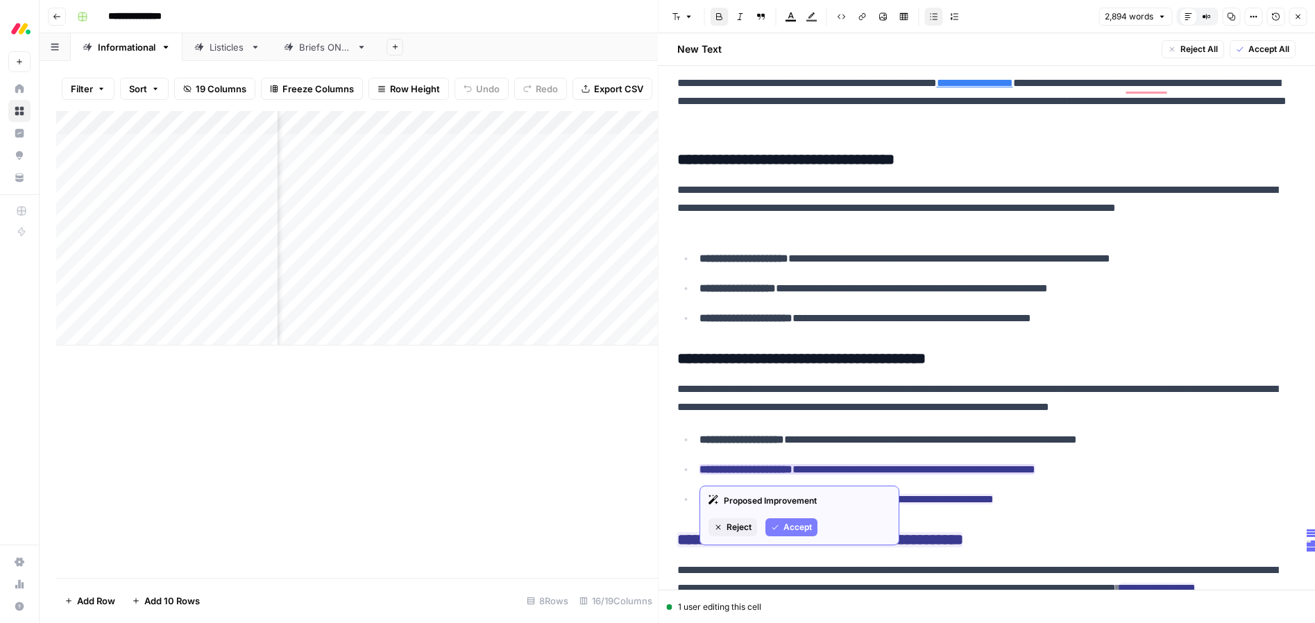
click at [804, 525] on span "Accept" at bounding box center [798, 527] width 28 height 12
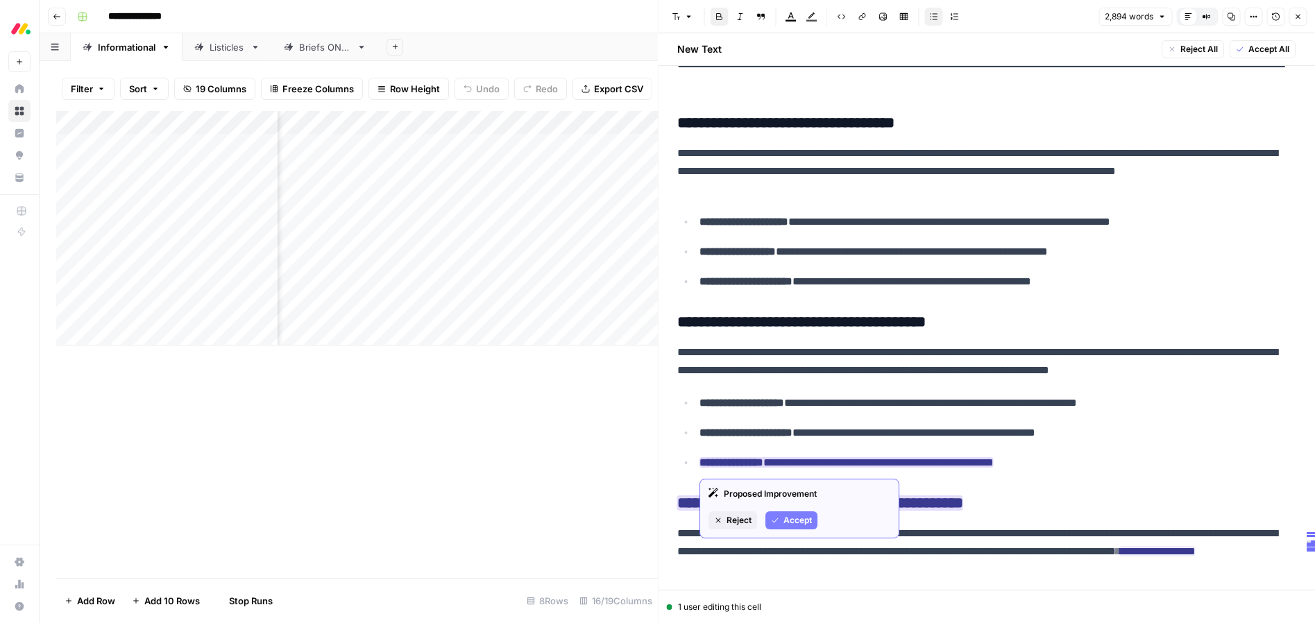
click at [805, 518] on span "Accept" at bounding box center [798, 520] width 28 height 12
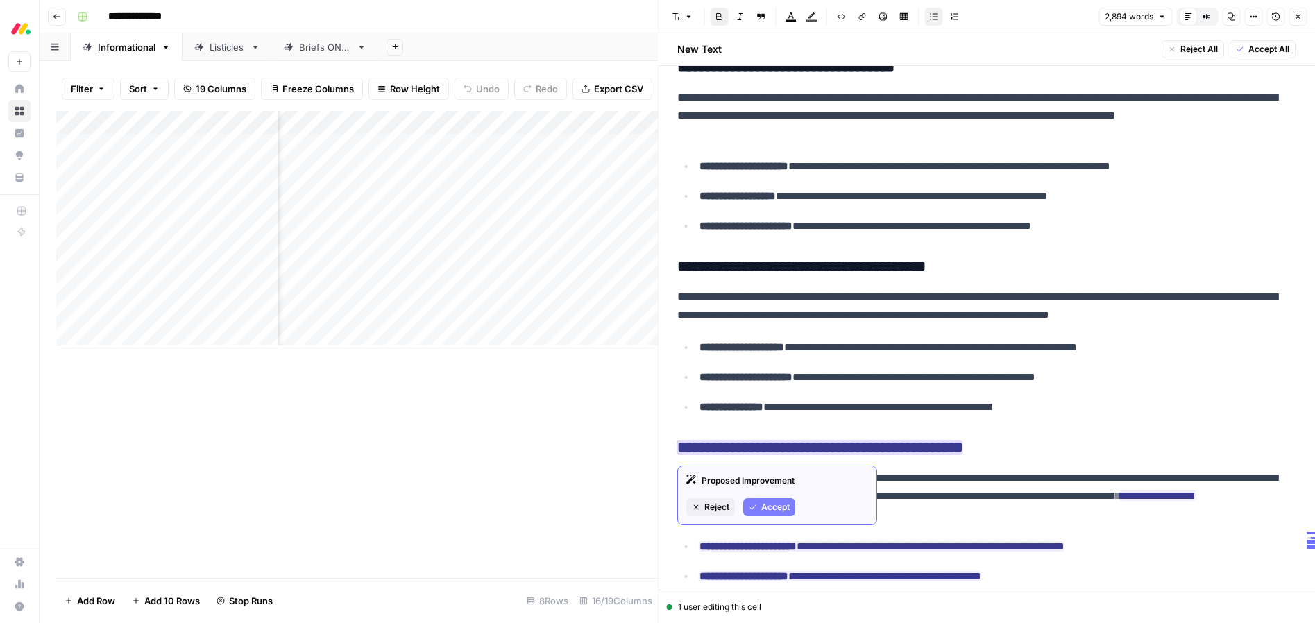
click at [777, 509] on span "Accept" at bounding box center [775, 507] width 28 height 12
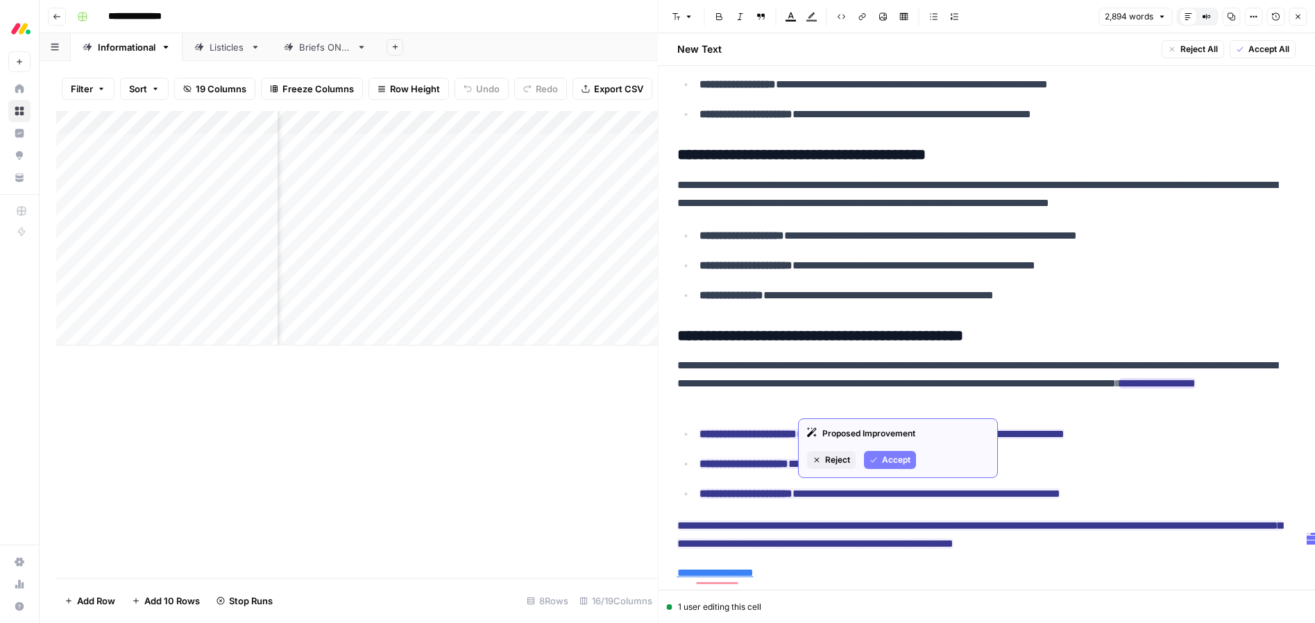
click at [883, 461] on span "Accept" at bounding box center [896, 460] width 28 height 12
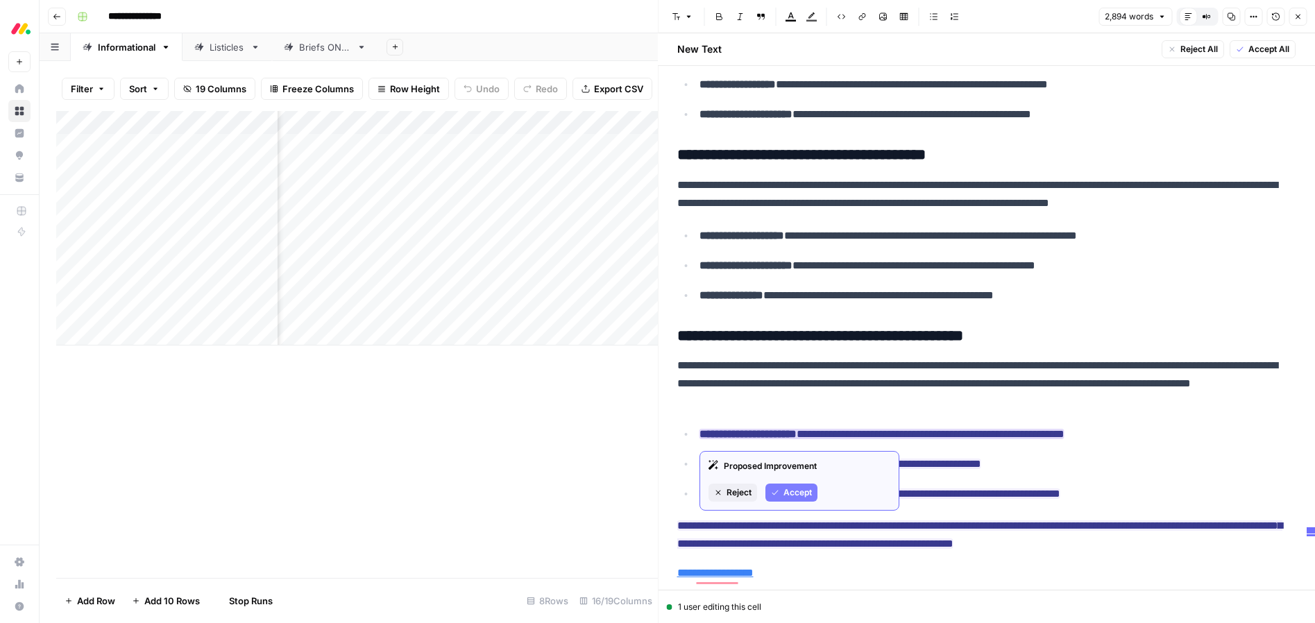
drag, startPoint x: 802, startPoint y: 495, endPoint x: 815, endPoint y: 477, distance: 21.9
click at [802, 495] on span "Accept" at bounding box center [798, 493] width 28 height 12
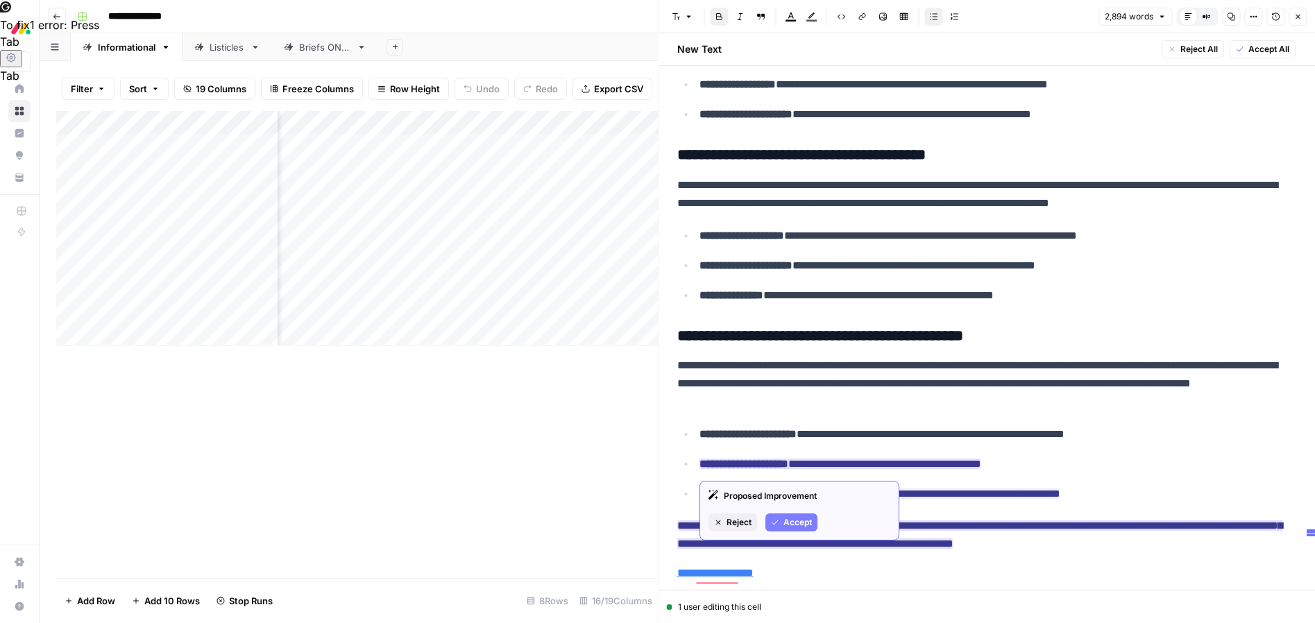
click at [806, 527] on span "Accept" at bounding box center [798, 522] width 28 height 12
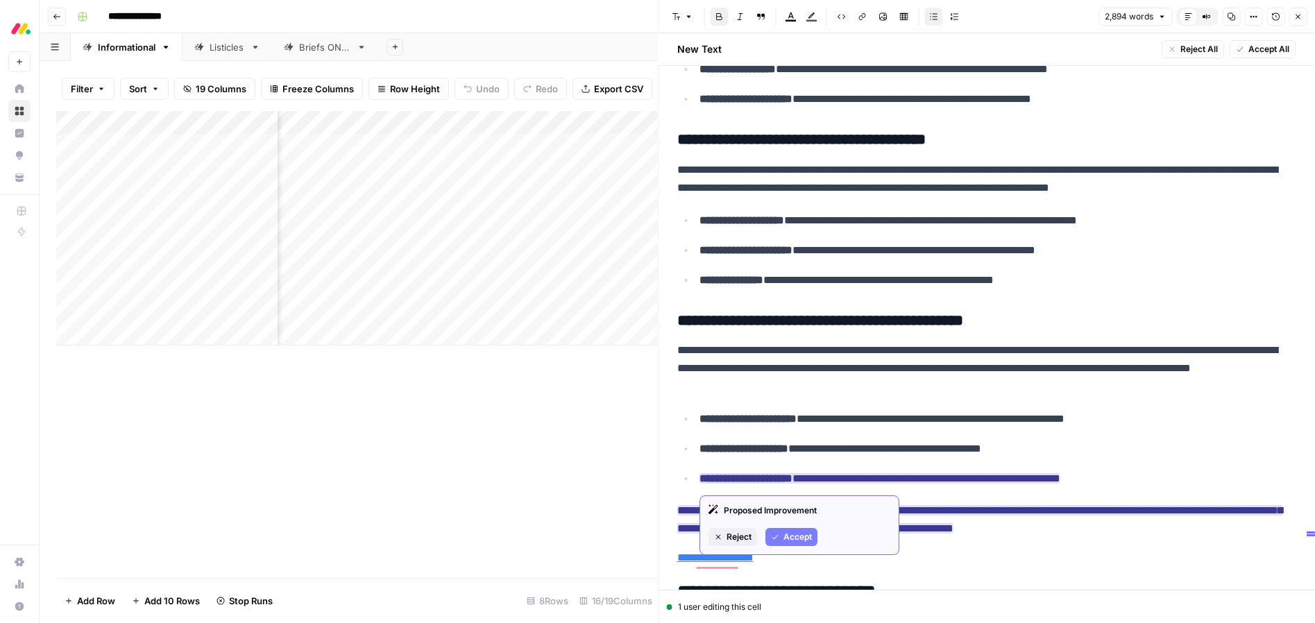
drag, startPoint x: 788, startPoint y: 539, endPoint x: 804, endPoint y: 529, distance: 19.6
click at [788, 539] on span "Accept" at bounding box center [798, 537] width 28 height 12
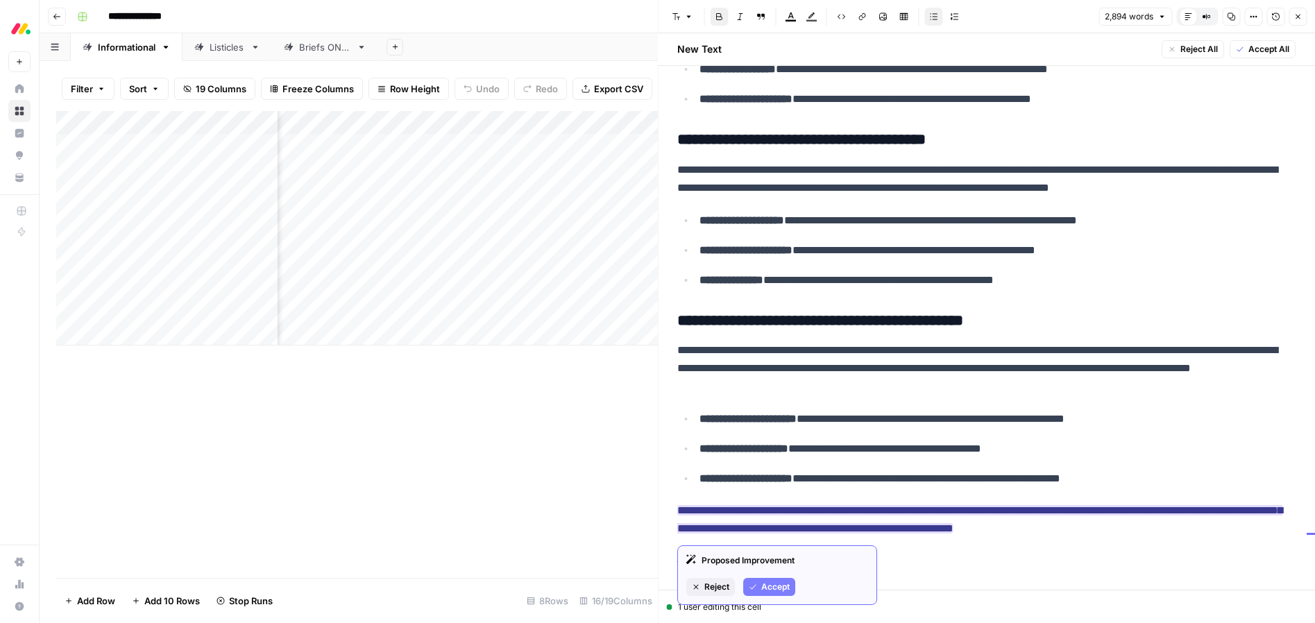
click at [769, 590] on span "Accept" at bounding box center [775, 587] width 28 height 12
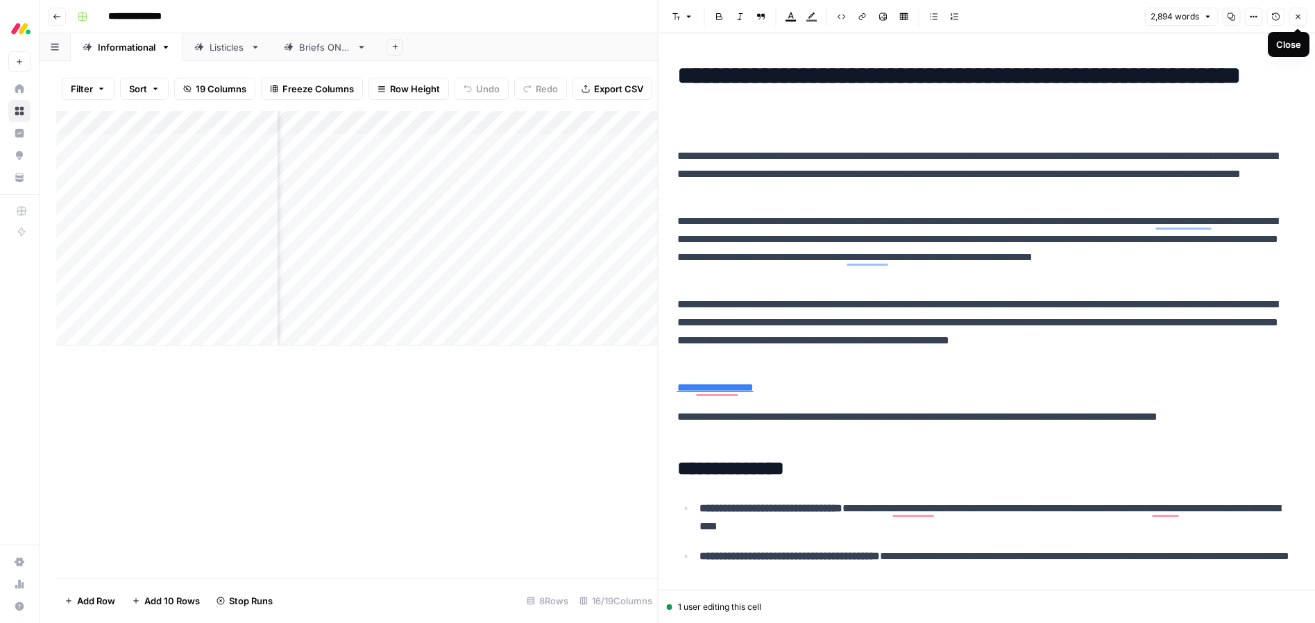
click at [1294, 19] on icon "button" at bounding box center [1298, 16] width 8 height 8
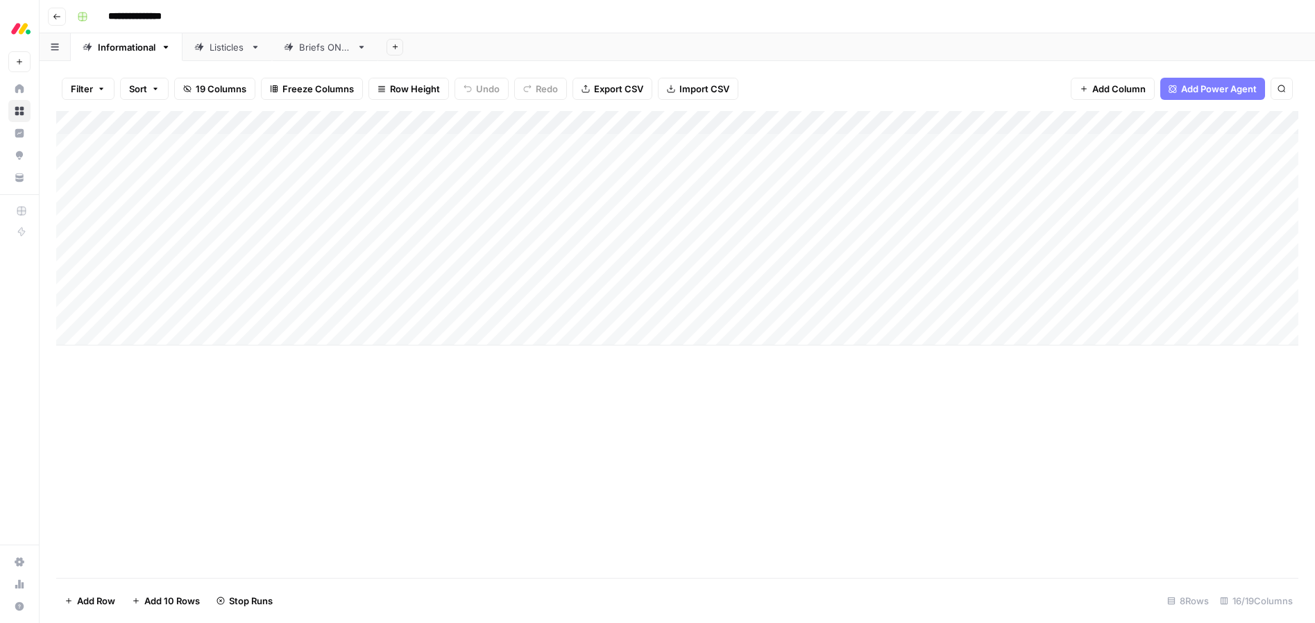
click at [309, 288] on div "Add Column" at bounding box center [677, 228] width 1242 height 235
click at [347, 289] on div "Add Column" at bounding box center [677, 228] width 1242 height 235
click at [305, 286] on div "Add Column" at bounding box center [677, 228] width 1242 height 235
click at [325, 340] on button "Ready for edit" at bounding box center [334, 340] width 70 height 17
click at [603, 426] on div "Add Column" at bounding box center [677, 344] width 1242 height 467
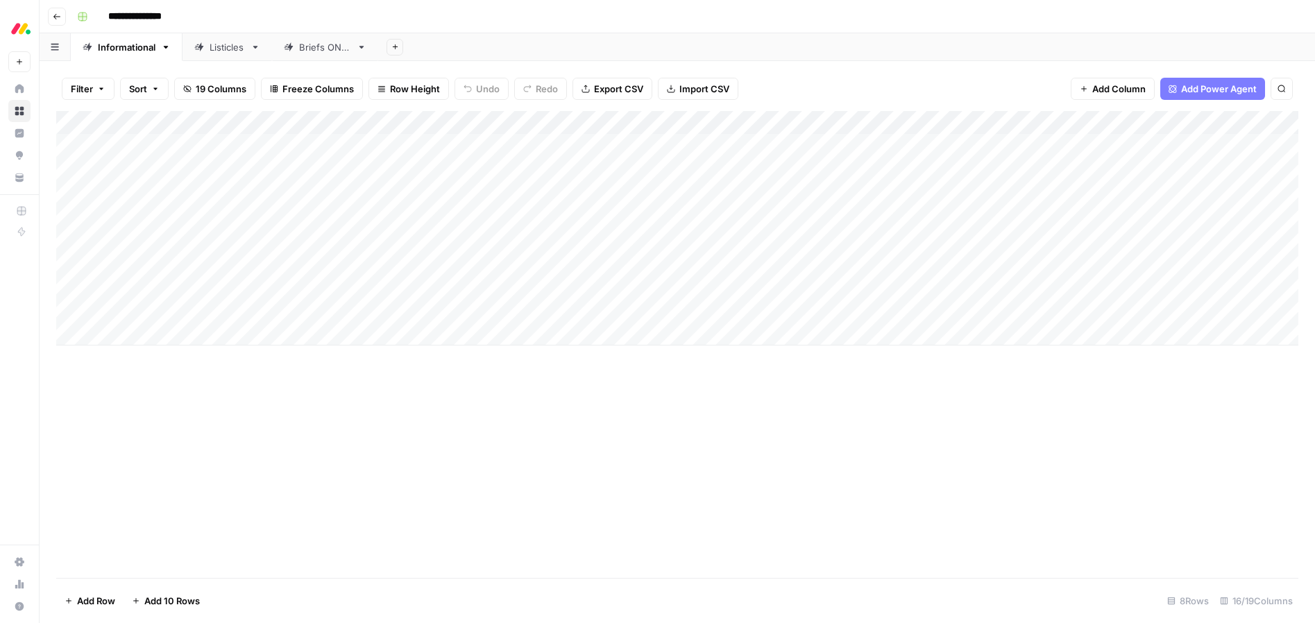
click at [147, 333] on div "Add Column" at bounding box center [677, 228] width 1242 height 235
click at [136, 333] on textarea at bounding box center [215, 334] width 222 height 19
type textarea "**********"
click at [298, 404] on div "Add Column" at bounding box center [677, 344] width 1242 height 467
click at [316, 334] on div "Add Column" at bounding box center [677, 240] width 1242 height 258
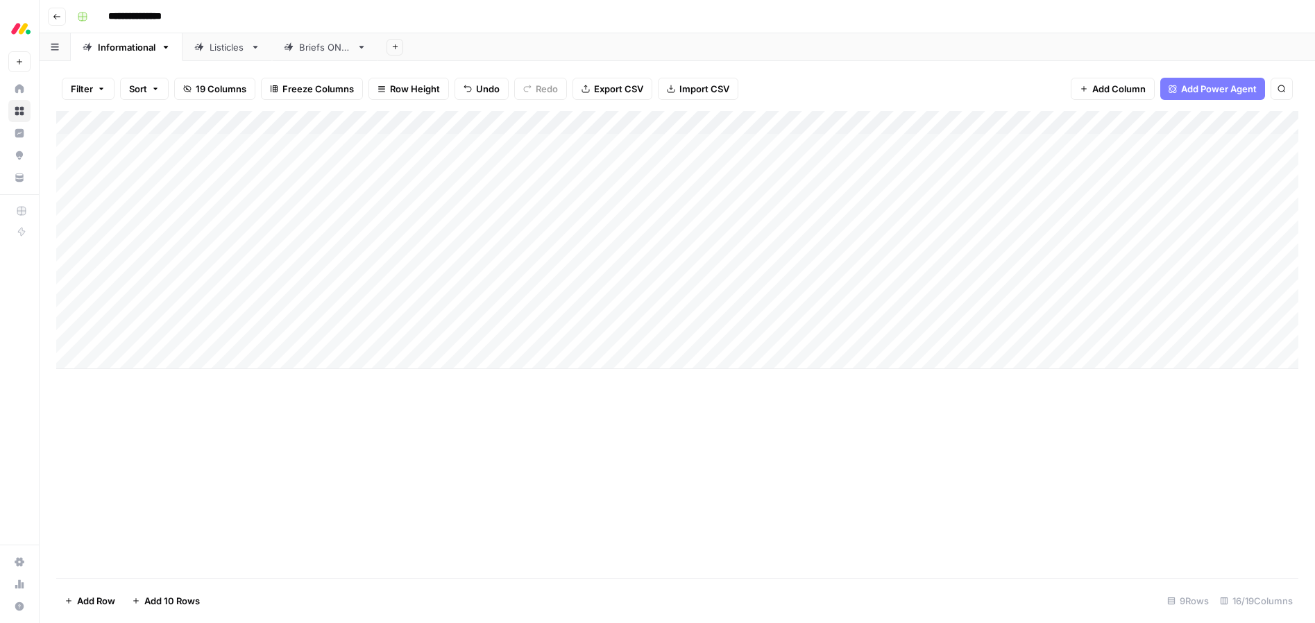
click at [312, 335] on div "Add Column" at bounding box center [677, 240] width 1242 height 258
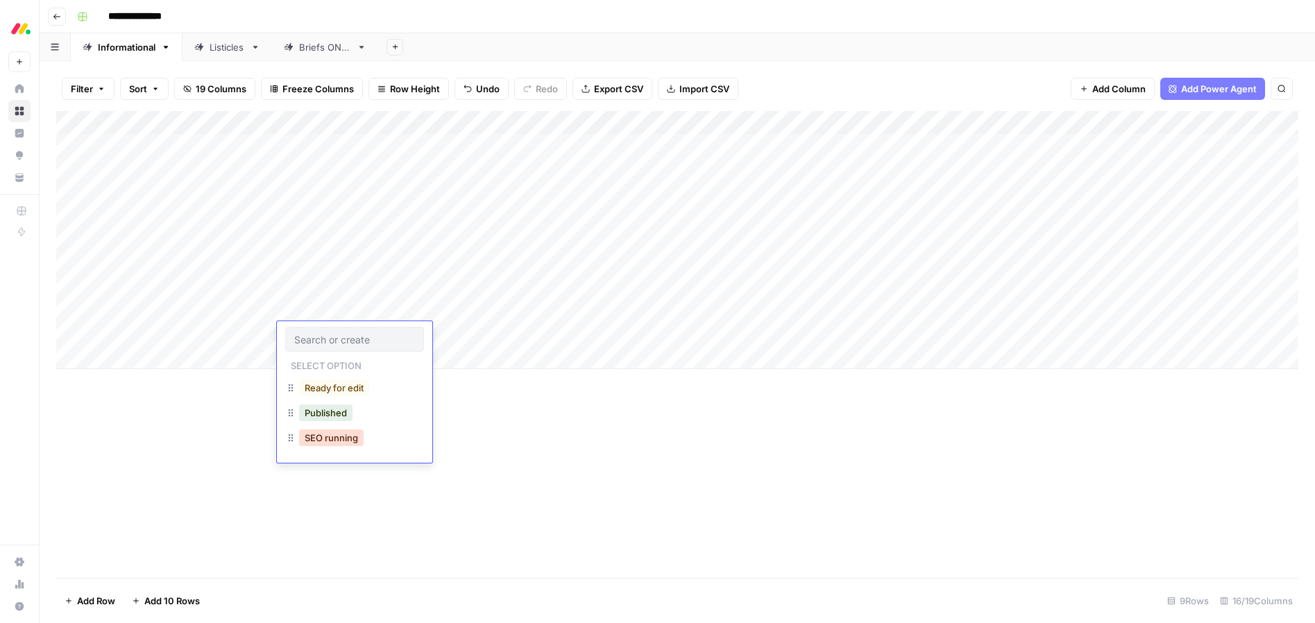
click at [326, 435] on button "SEO running" at bounding box center [331, 438] width 65 height 17
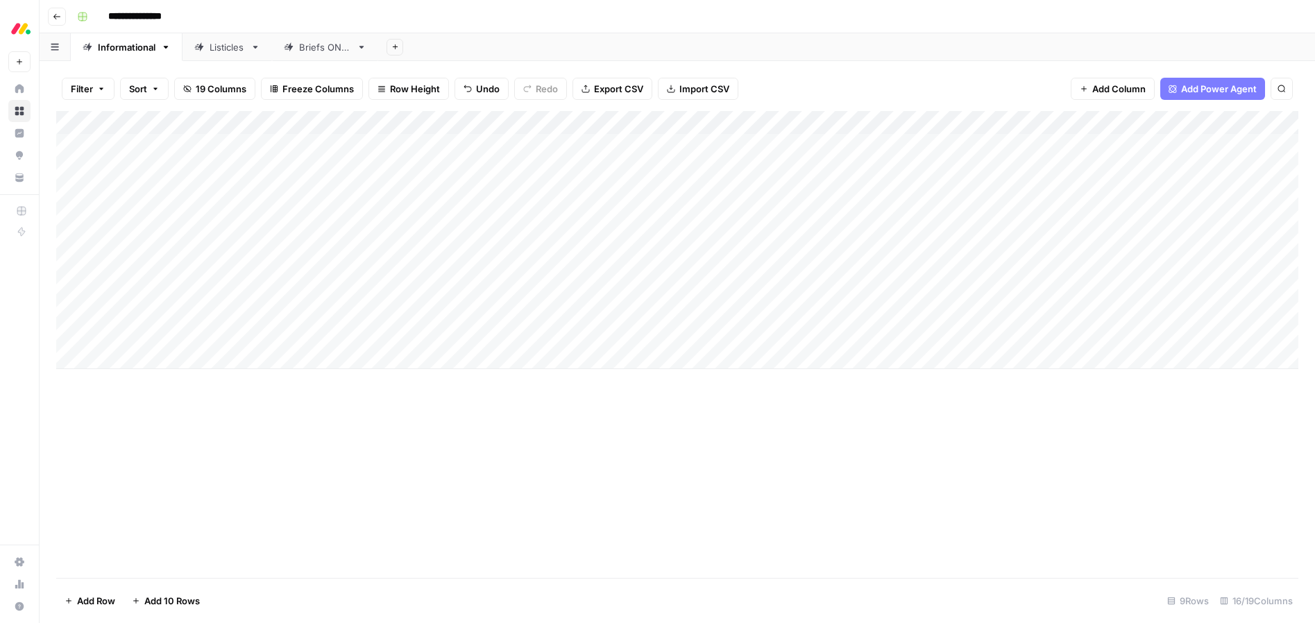
click at [536, 329] on div "Add Column" at bounding box center [677, 240] width 1242 height 258
click at [523, 333] on div "Add Column" at bounding box center [677, 240] width 1242 height 258
click at [521, 432] on button "service" at bounding box center [521, 438] width 43 height 17
click at [663, 330] on div "Add Column" at bounding box center [677, 240] width 1242 height 258
click at [774, 335] on div "Add Column" at bounding box center [677, 240] width 1242 height 258
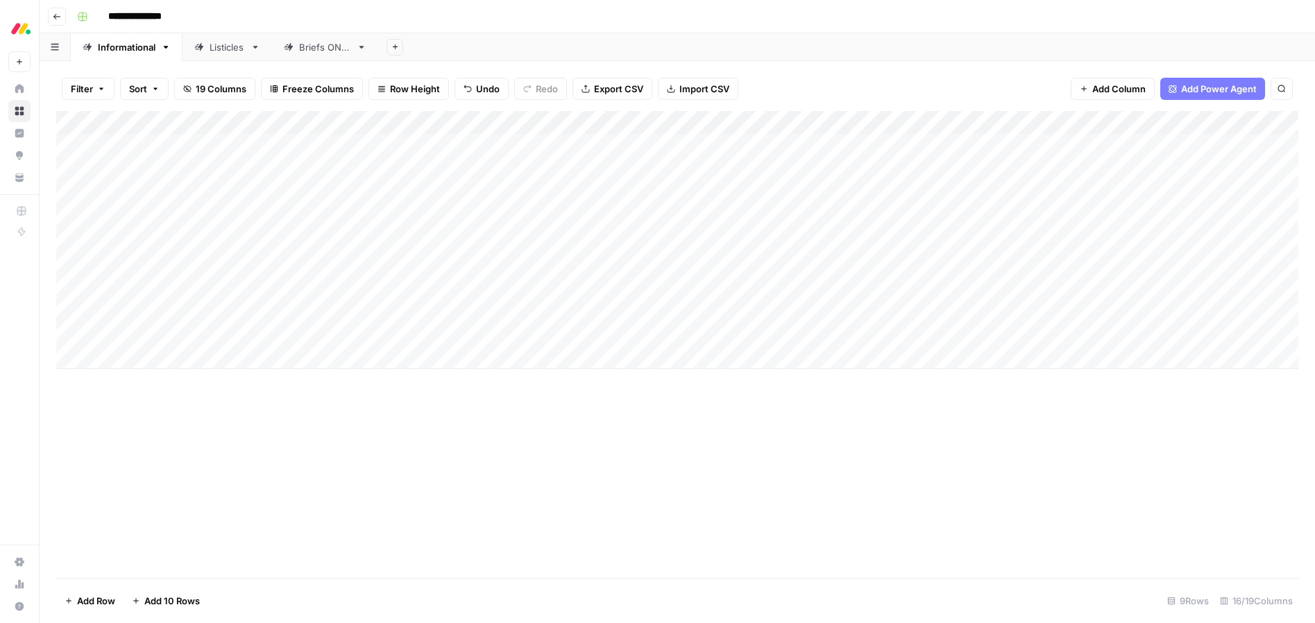
click at [69, 336] on div "Add Column" at bounding box center [677, 240] width 1242 height 258
click at [88, 605] on span "Delete 1 Row" at bounding box center [93, 601] width 56 height 14
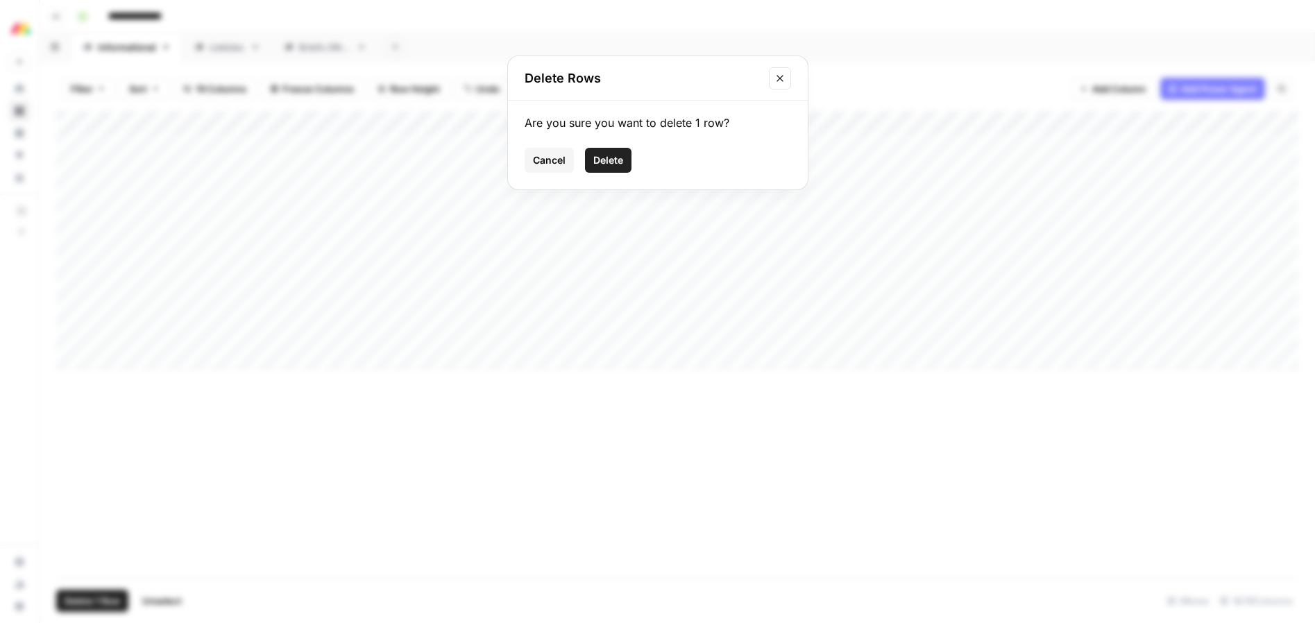
click at [614, 169] on button "Delete" at bounding box center [608, 160] width 46 height 25
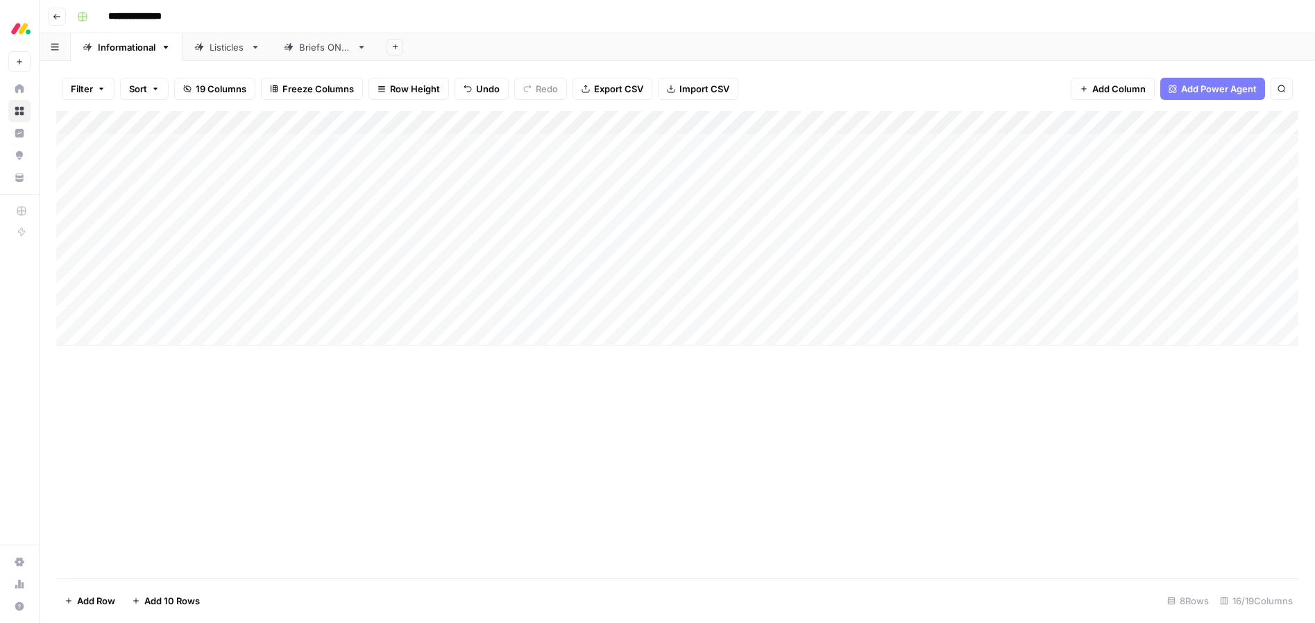
click at [214, 46] on div "Listicles" at bounding box center [227, 47] width 35 height 14
click at [151, 162] on div "Add Column" at bounding box center [677, 145] width 1242 height 69
click at [146, 166] on textarea at bounding box center [215, 169] width 222 height 19
type textarea "**********"
drag, startPoint x: 257, startPoint y: 255, endPoint x: 260, endPoint y: 241, distance: 15.0
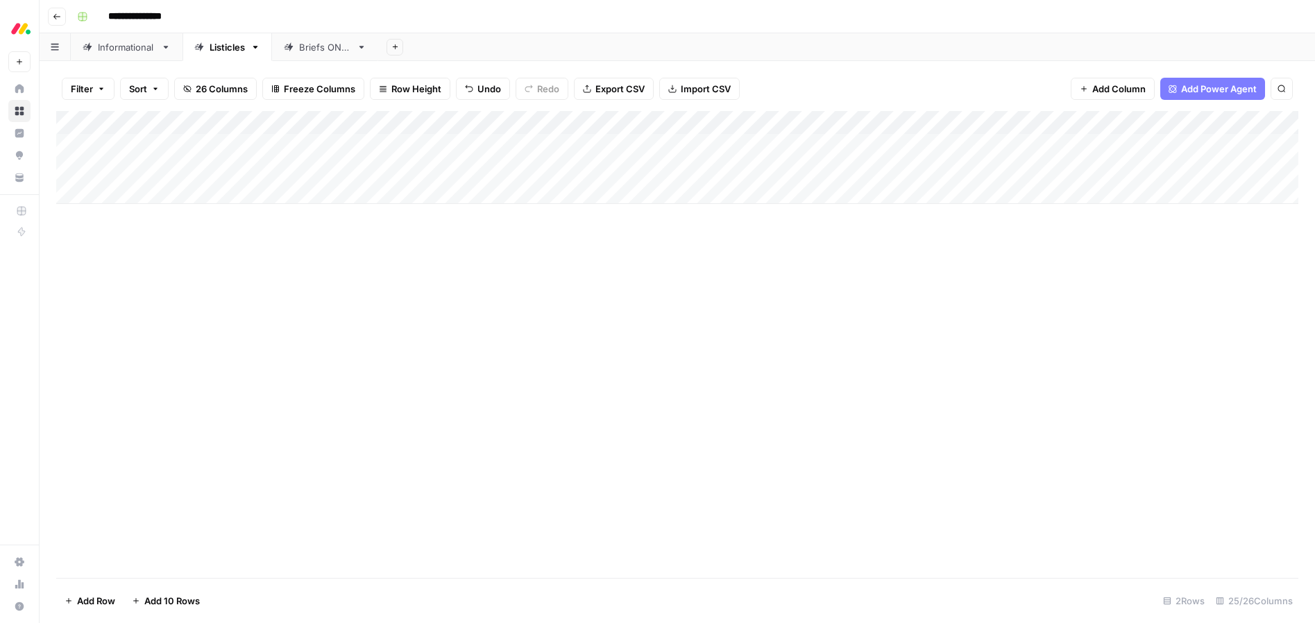
click at [257, 254] on div "Add Column" at bounding box center [677, 344] width 1242 height 467
click at [270, 167] on div "Add Column" at bounding box center [677, 157] width 1242 height 93
click at [260, 171] on div "Add Column" at bounding box center [677, 157] width 1242 height 93
click at [267, 275] on button "Service" at bounding box center [273, 272] width 44 height 17
drag, startPoint x: 475, startPoint y: 270, endPoint x: 461, endPoint y: 232, distance: 40.9
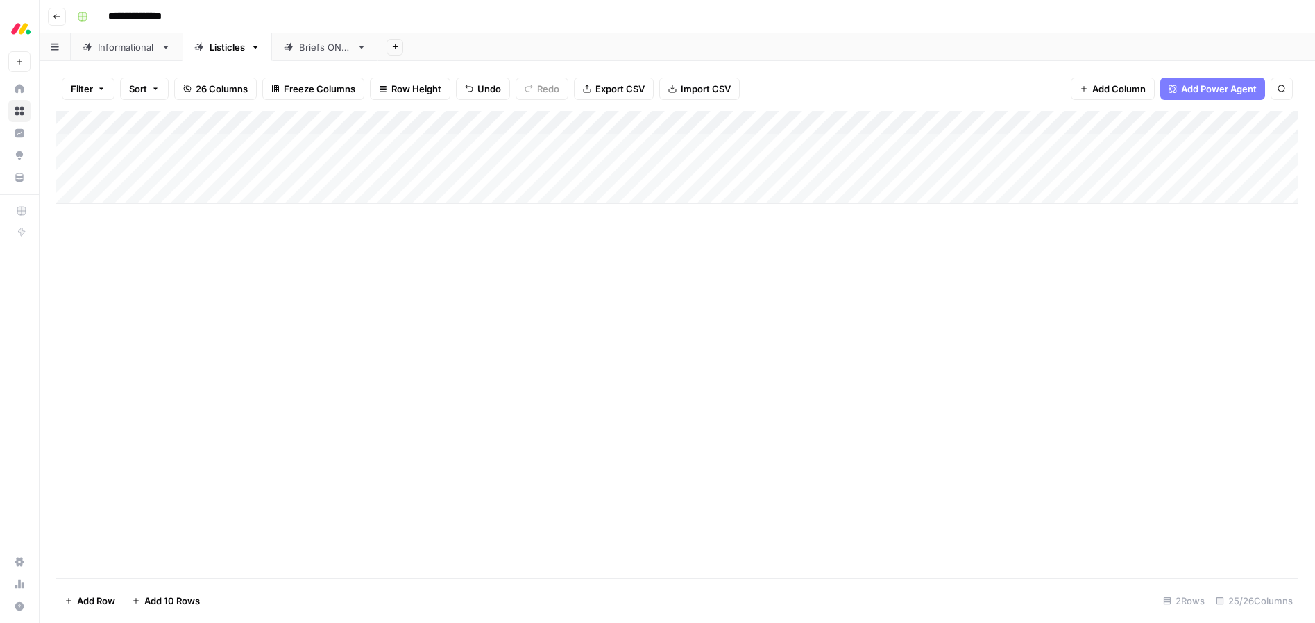
click at [475, 269] on div "Add Column" at bounding box center [677, 344] width 1242 height 467
click at [403, 165] on div "Add Column" at bounding box center [677, 157] width 1242 height 93
click at [402, 166] on div "Add Column" at bounding box center [677, 157] width 1242 height 93
click at [395, 274] on button "SEO running" at bounding box center [408, 272] width 65 height 17
click at [585, 287] on div "Add Column" at bounding box center [677, 344] width 1242 height 467
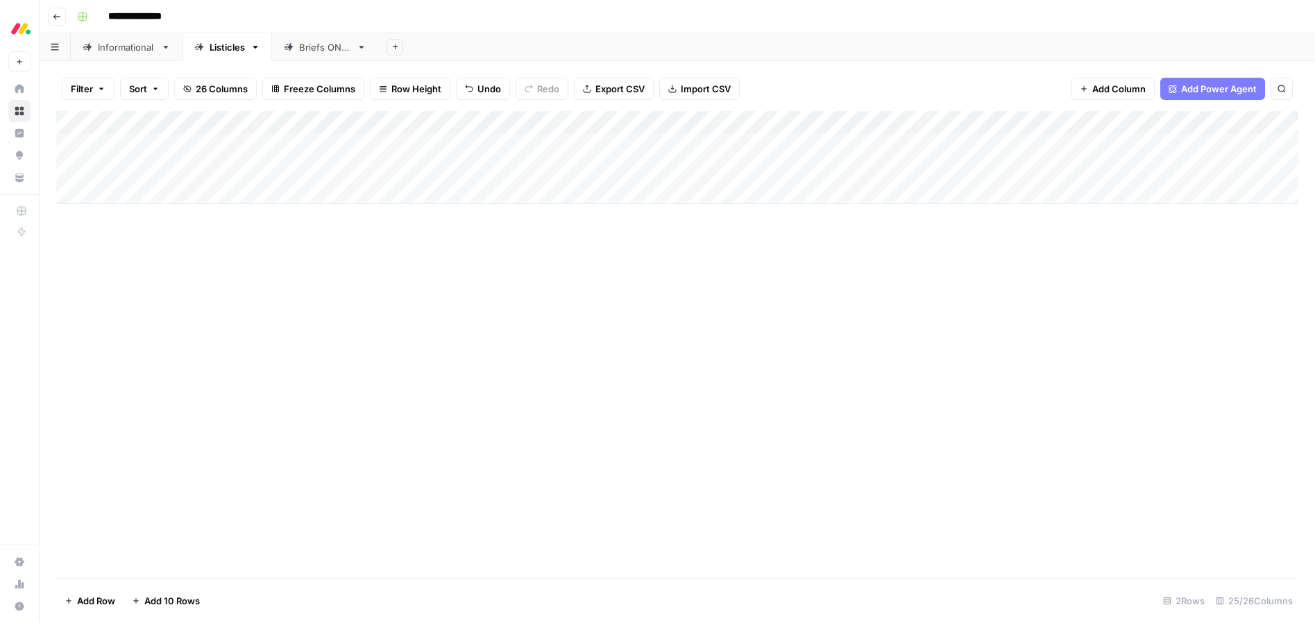
drag, startPoint x: 673, startPoint y: 167, endPoint x: 708, endPoint y: 213, distance: 58.4
click at [673, 167] on div "Add Column" at bounding box center [677, 157] width 1242 height 93
click at [149, 186] on div "Add Column" at bounding box center [677, 157] width 1242 height 93
click at [144, 189] on body "**********" at bounding box center [657, 311] width 1315 height 623
type textarea "**********"
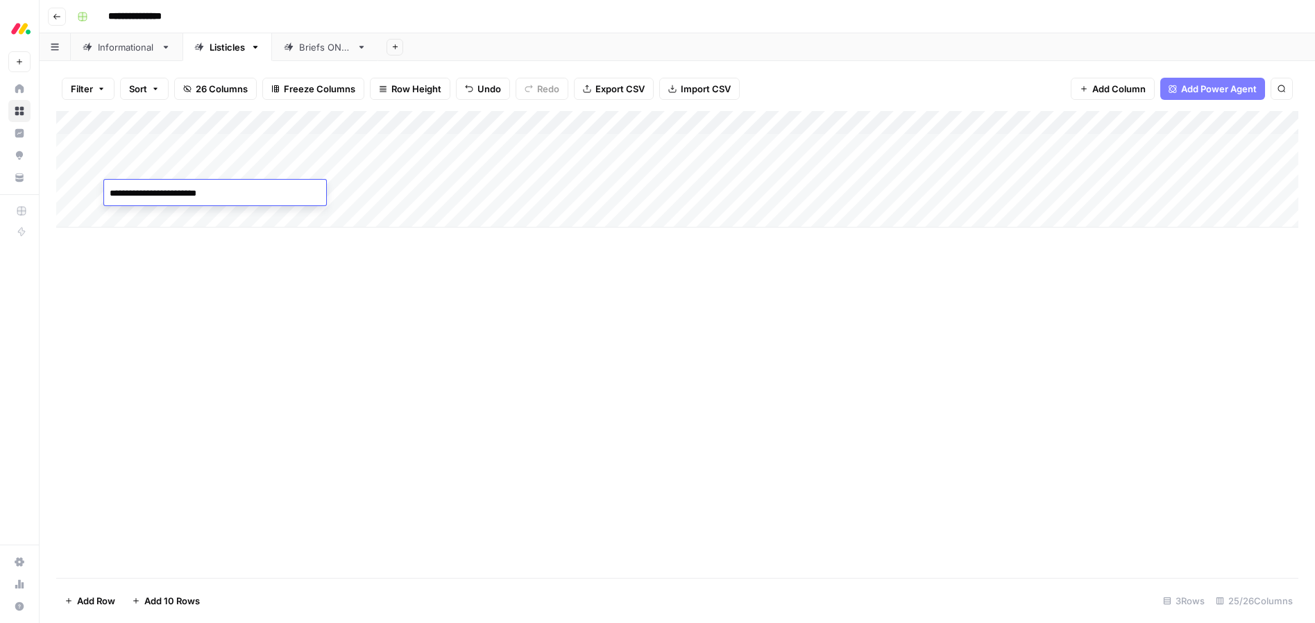
click at [185, 193] on textarea "**********" at bounding box center [215, 193] width 222 height 19
click at [416, 380] on div "Add Column" at bounding box center [677, 344] width 1242 height 467
click at [158, 185] on div "Add Column" at bounding box center [677, 169] width 1242 height 117
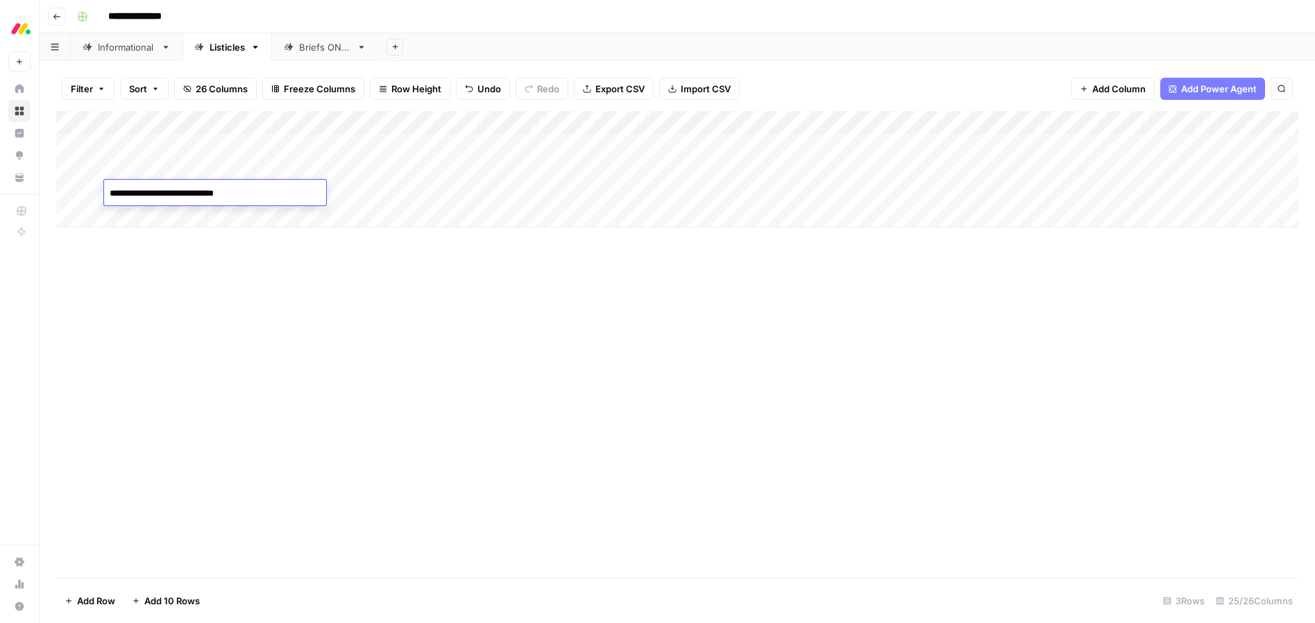
drag, startPoint x: 113, startPoint y: 196, endPoint x: 104, endPoint y: 195, distance: 9.0
click at [104, 195] on textarea "**********" at bounding box center [215, 193] width 222 height 19
type textarea "**********"
click at [260, 298] on div "Add Column" at bounding box center [677, 344] width 1242 height 467
click at [259, 196] on div "Add Column" at bounding box center [677, 169] width 1242 height 117
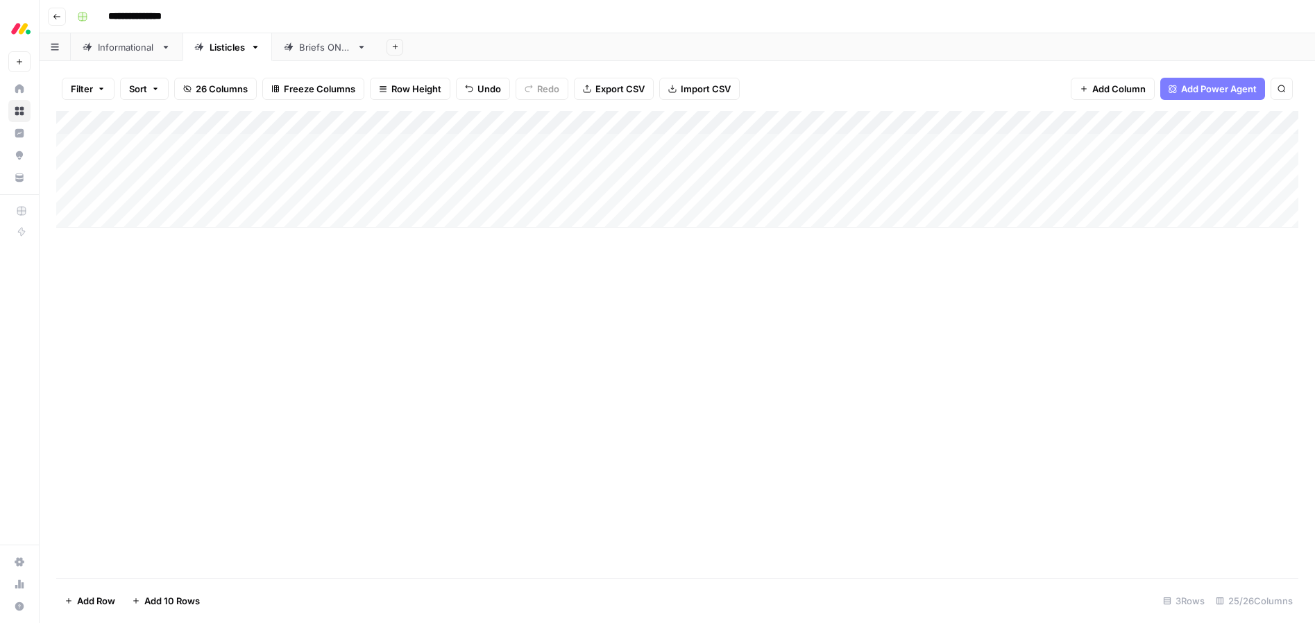
click at [260, 194] on div "Add Column" at bounding box center [677, 169] width 1242 height 117
click at [271, 301] on button "Service" at bounding box center [273, 296] width 44 height 17
click at [455, 306] on div "Add Column" at bounding box center [677, 344] width 1242 height 467
click at [402, 193] on div "Add Column" at bounding box center [677, 169] width 1242 height 117
click at [394, 194] on div "Add Column" at bounding box center [677, 169] width 1242 height 117
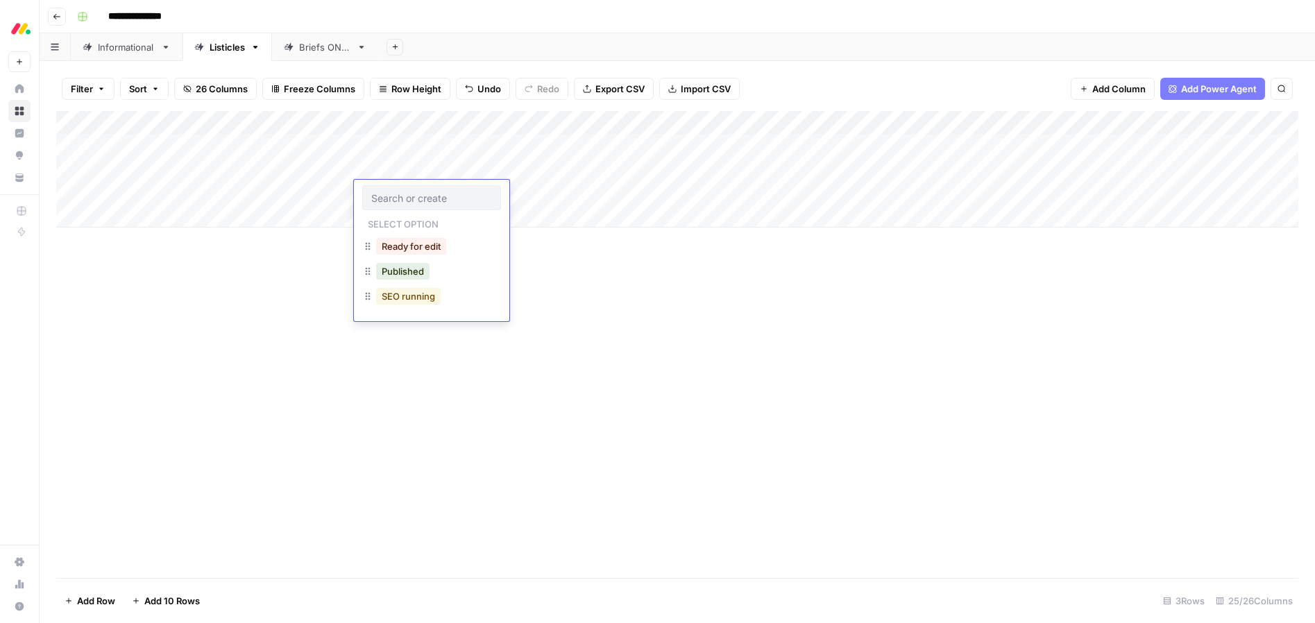
click at [391, 295] on button "SEO running" at bounding box center [408, 296] width 65 height 17
drag, startPoint x: 654, startPoint y: 288, endPoint x: 648, endPoint y: 233, distance: 55.1
click at [654, 283] on div "Add Column" at bounding box center [677, 344] width 1242 height 467
click at [657, 189] on div "Add Column" at bounding box center [677, 169] width 1242 height 117
click at [450, 284] on div "Add Column" at bounding box center [677, 344] width 1242 height 467
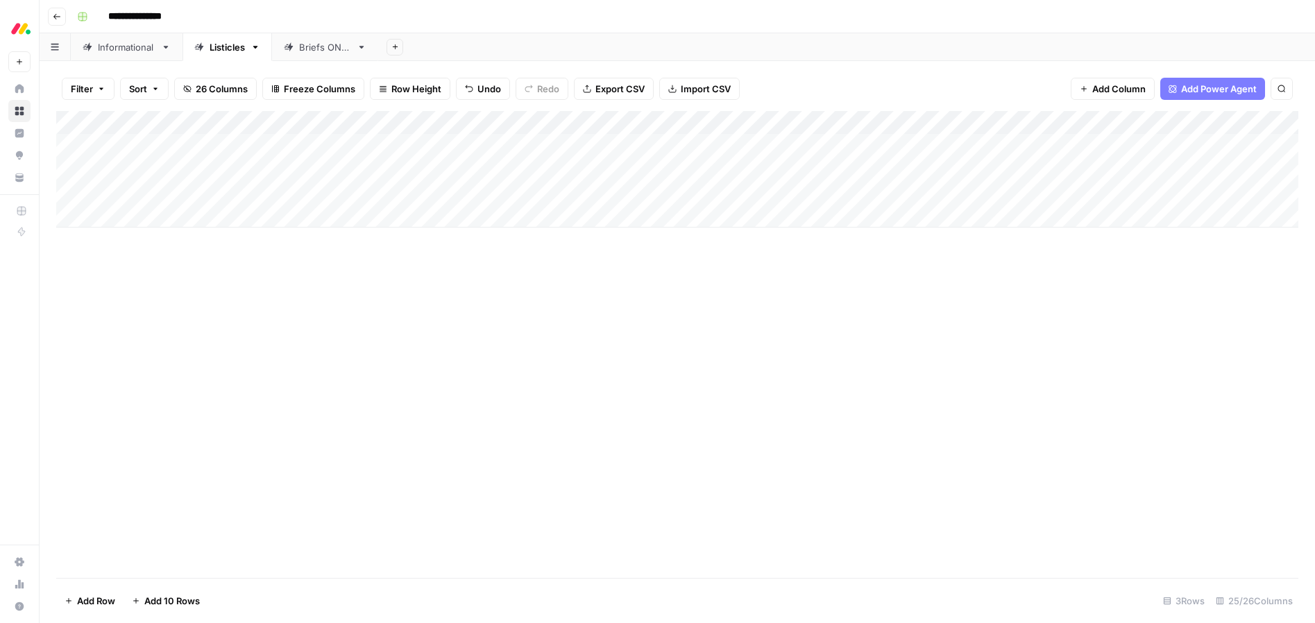
click at [634, 167] on div "Add Column" at bounding box center [677, 169] width 1242 height 117
click at [671, 168] on div "Add Column" at bounding box center [677, 169] width 1242 height 117
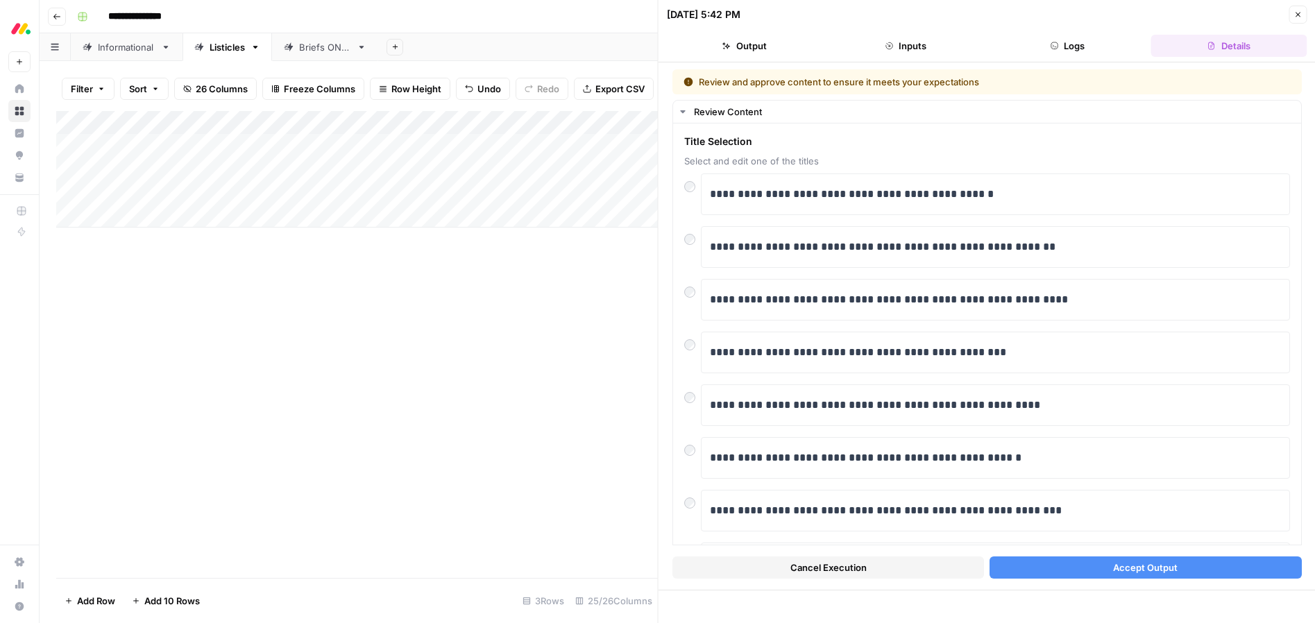
click at [1131, 568] on span "Accept Output" at bounding box center [1145, 568] width 65 height 14
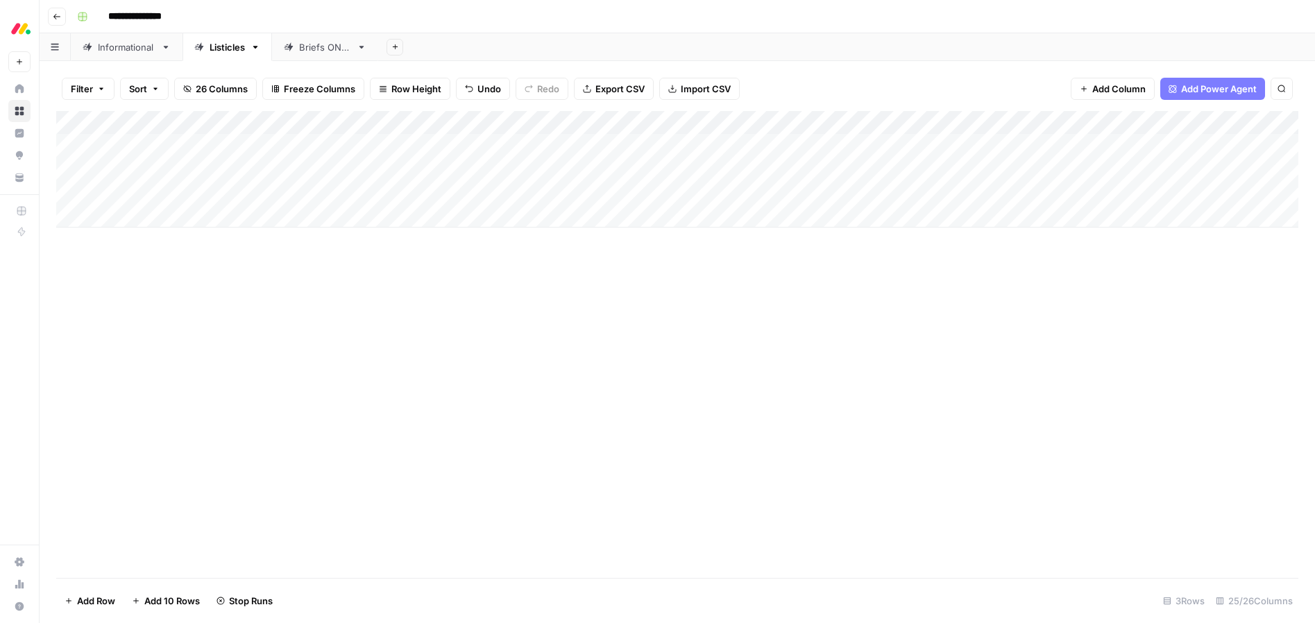
click at [705, 195] on div "Add Column" at bounding box center [677, 169] width 1242 height 117
click at [759, 193] on div "Add Column" at bounding box center [677, 169] width 1242 height 117
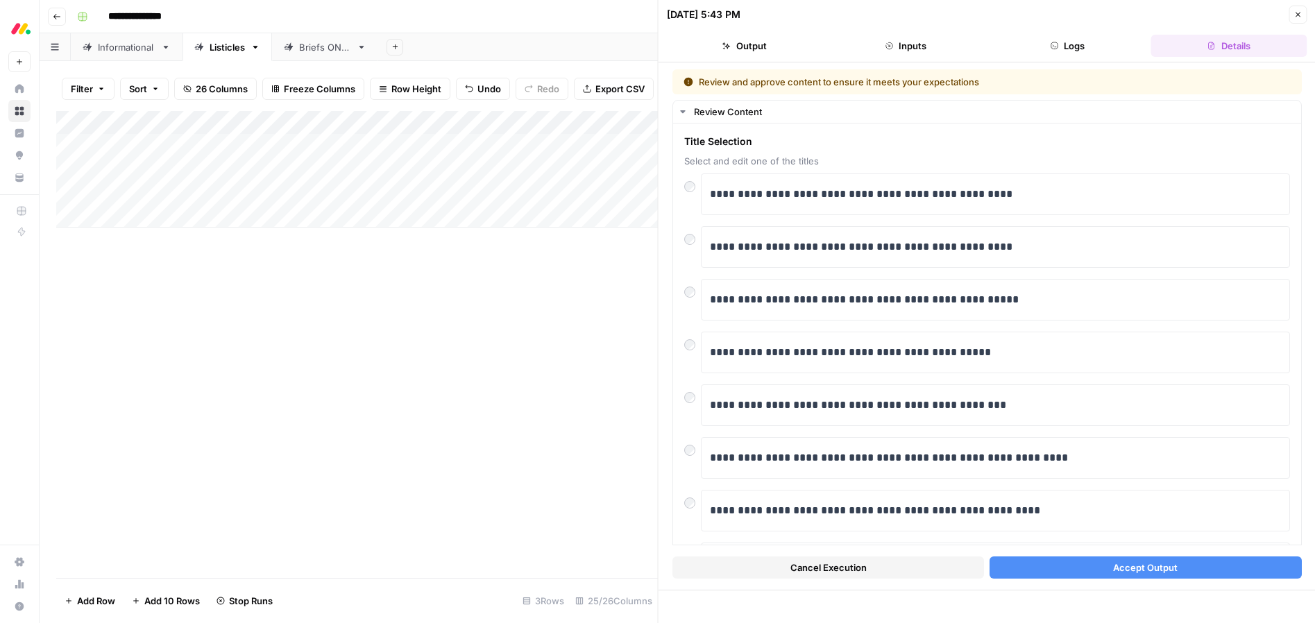
click at [1130, 570] on span "Accept Output" at bounding box center [1145, 568] width 65 height 14
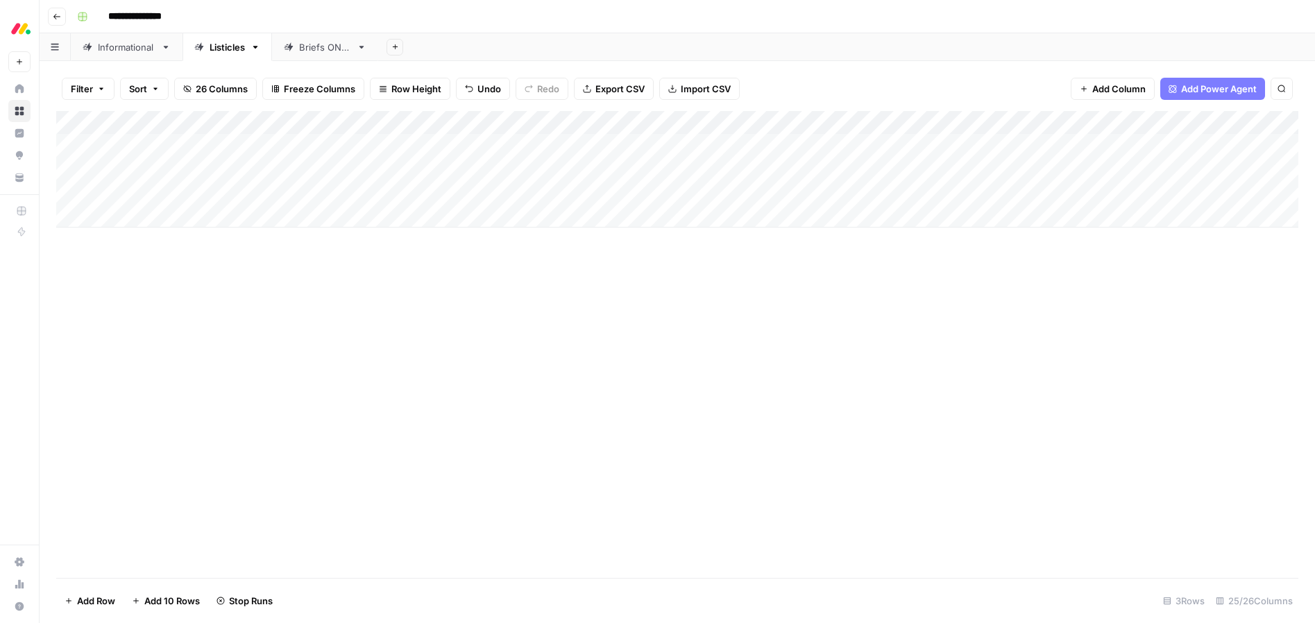
click at [133, 46] on div "Informational" at bounding box center [127, 47] width 58 height 14
